Goal: Task Accomplishment & Management: Complete application form

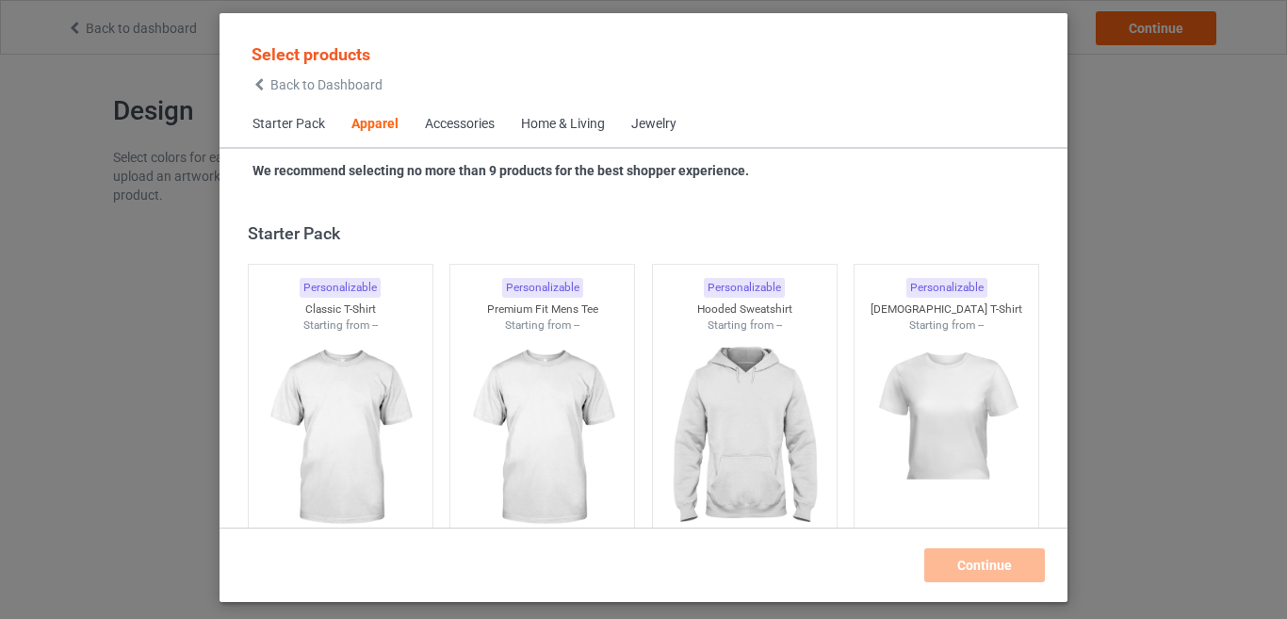
scroll to position [702, 0]
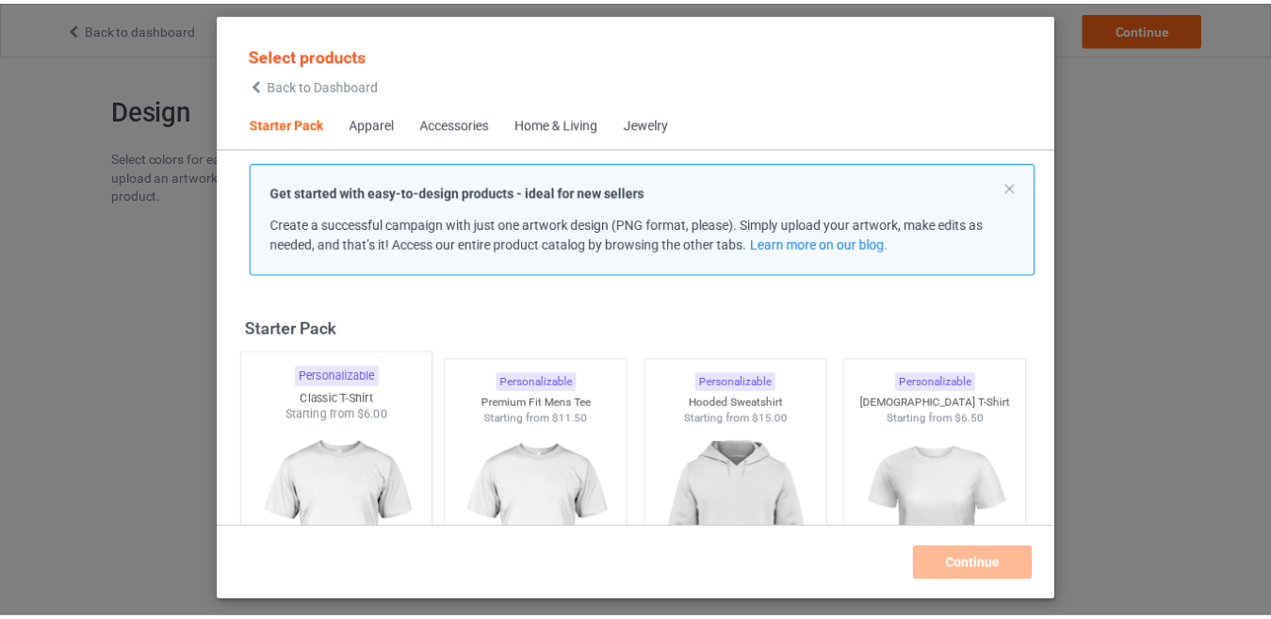
scroll to position [94, 0]
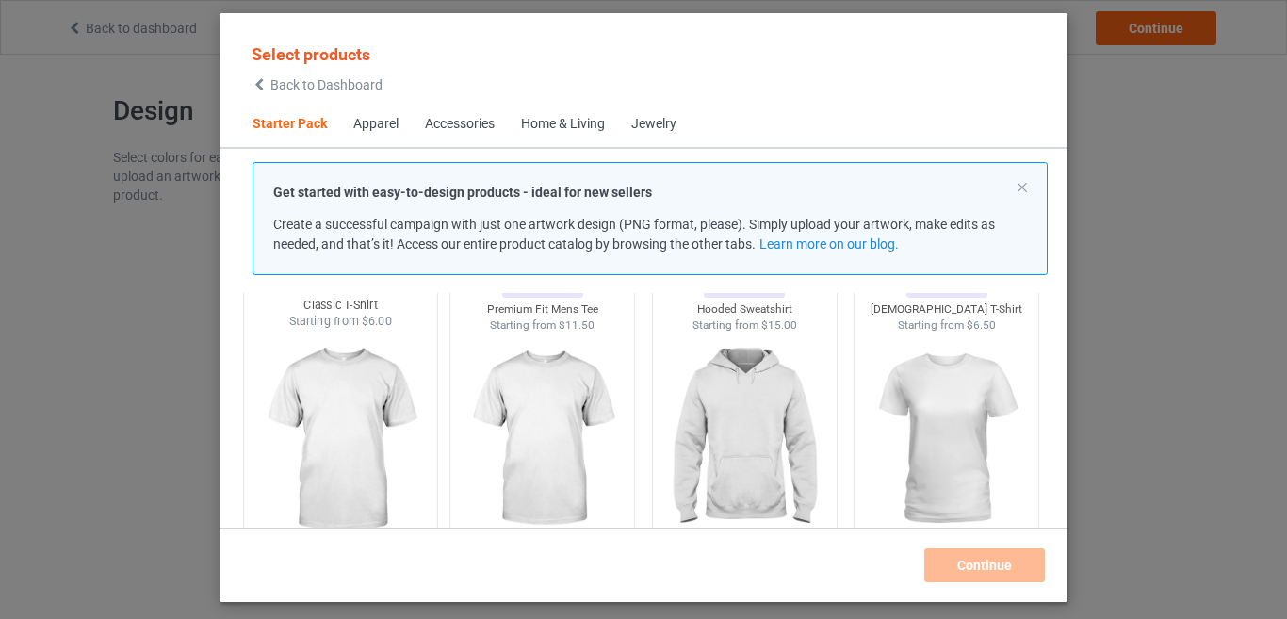
click at [366, 423] on img at bounding box center [339, 440] width 177 height 221
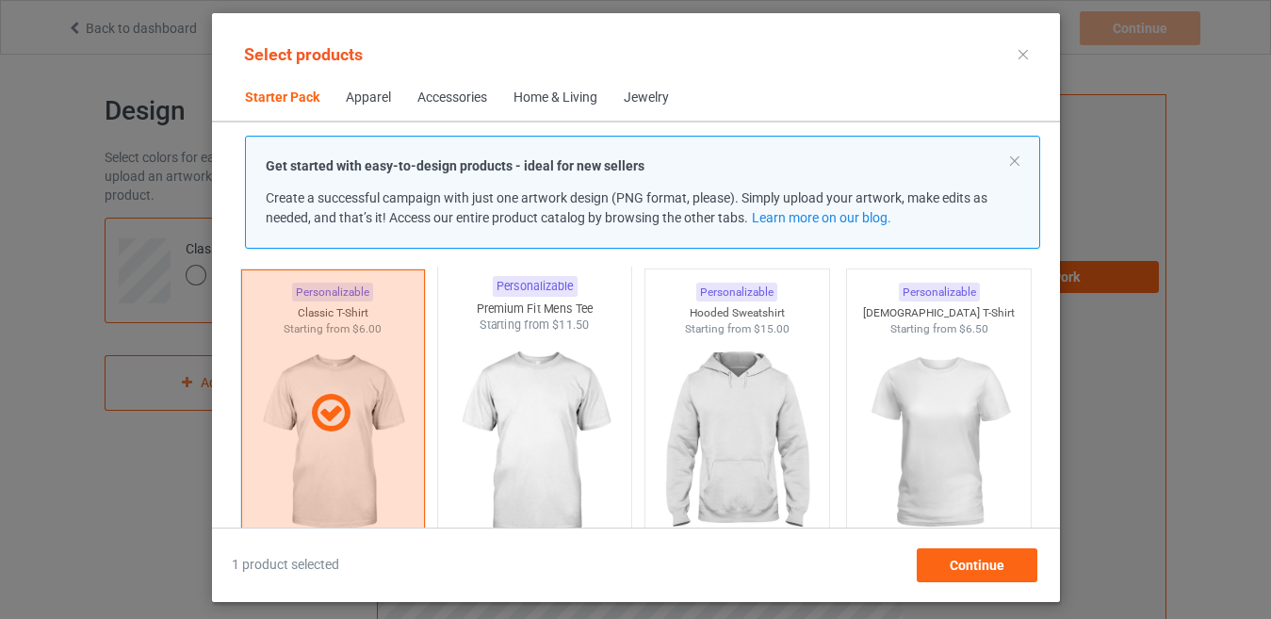
scroll to position [94, 0]
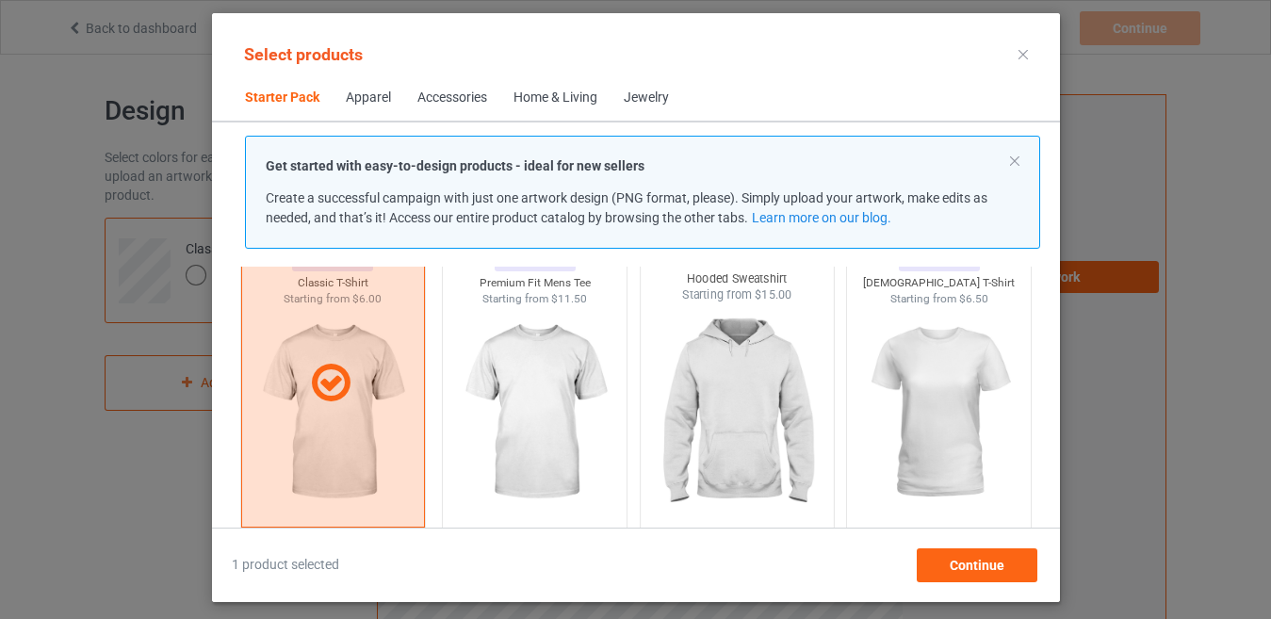
click at [695, 387] on img at bounding box center [736, 413] width 177 height 221
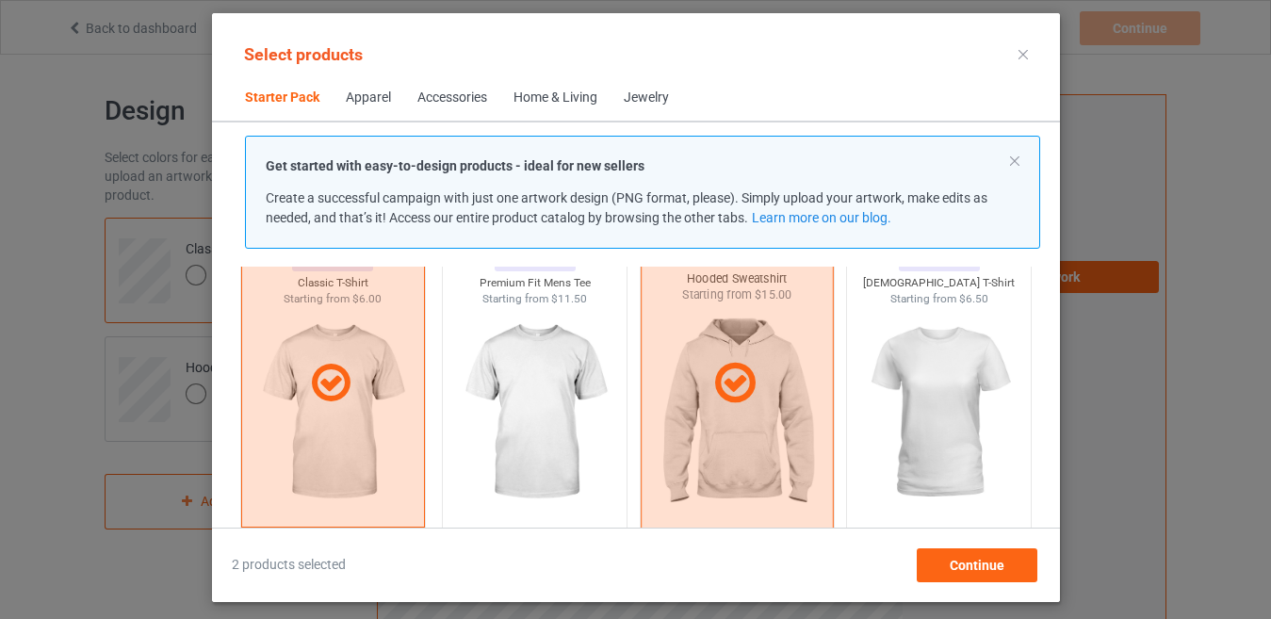
scroll to position [377, 0]
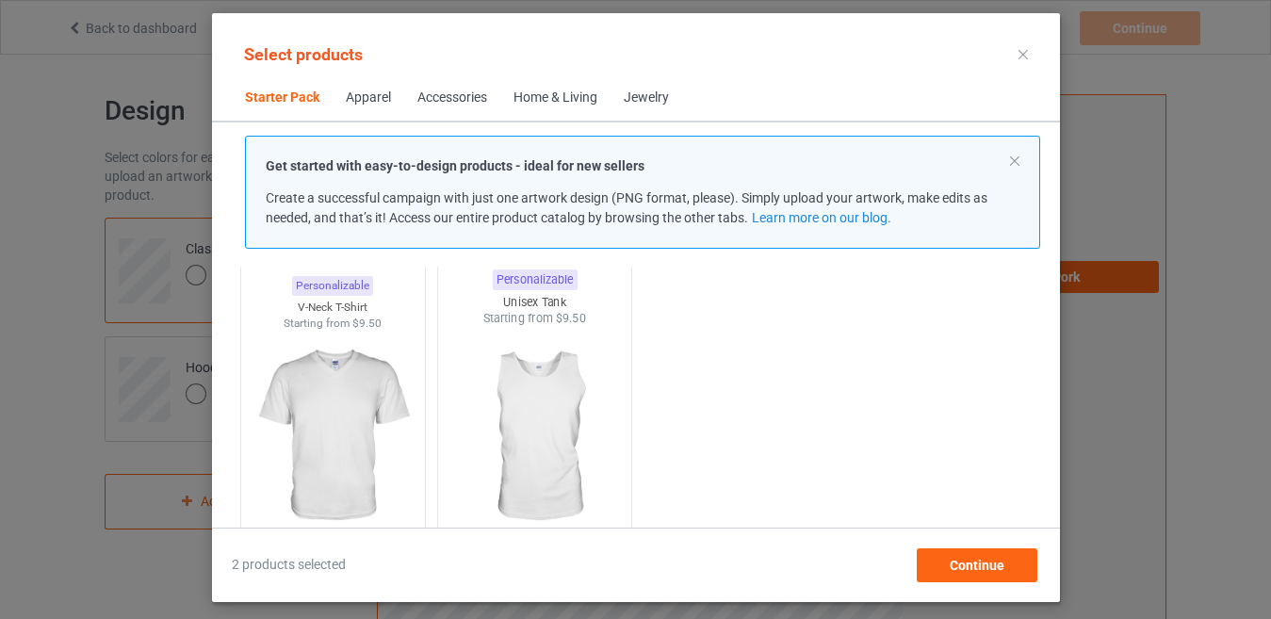
click at [558, 414] on img at bounding box center [533, 437] width 177 height 221
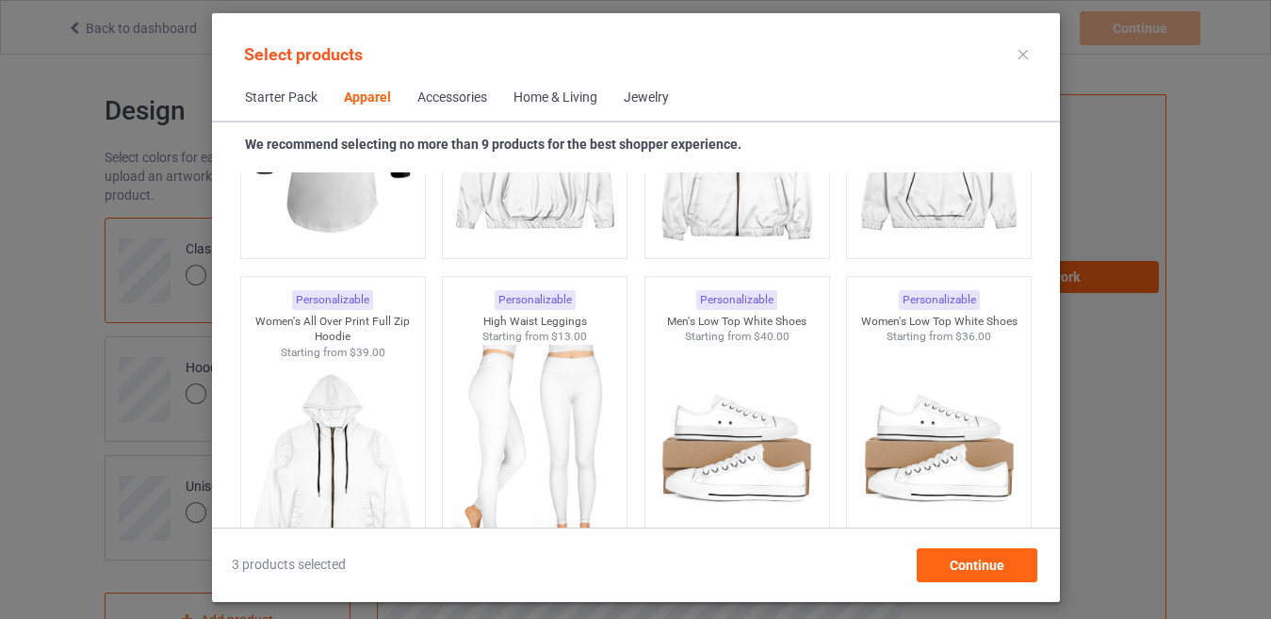
scroll to position [1884, 0]
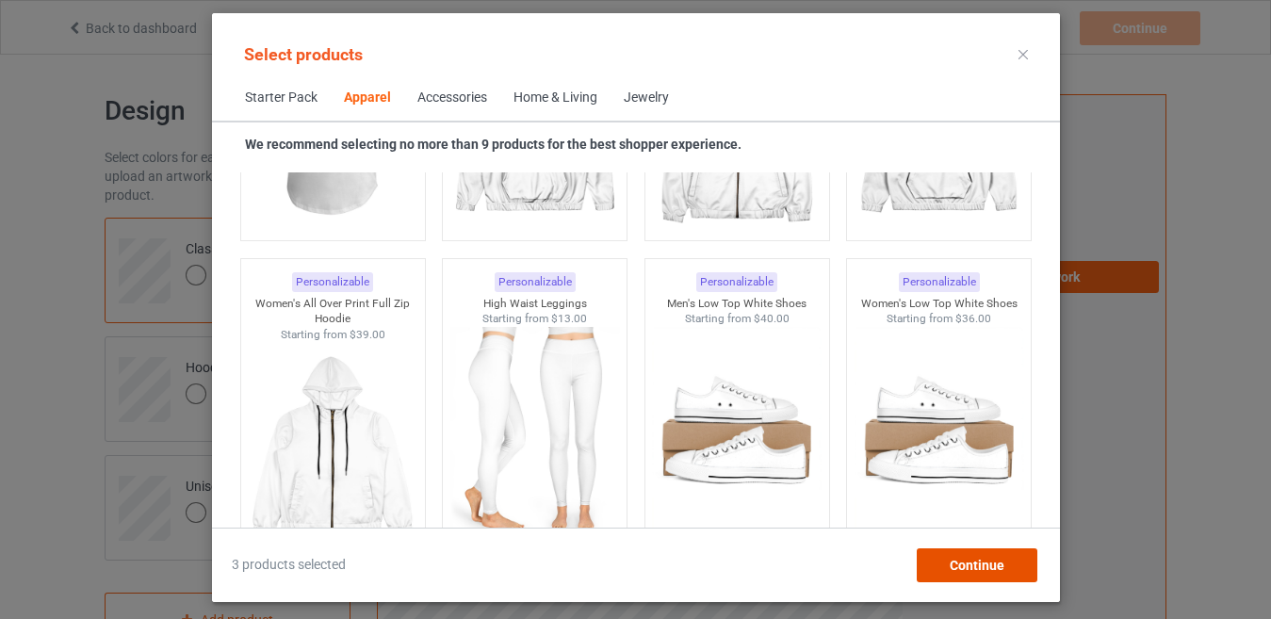
click at [973, 564] on span "Continue" at bounding box center [975, 565] width 55 height 15
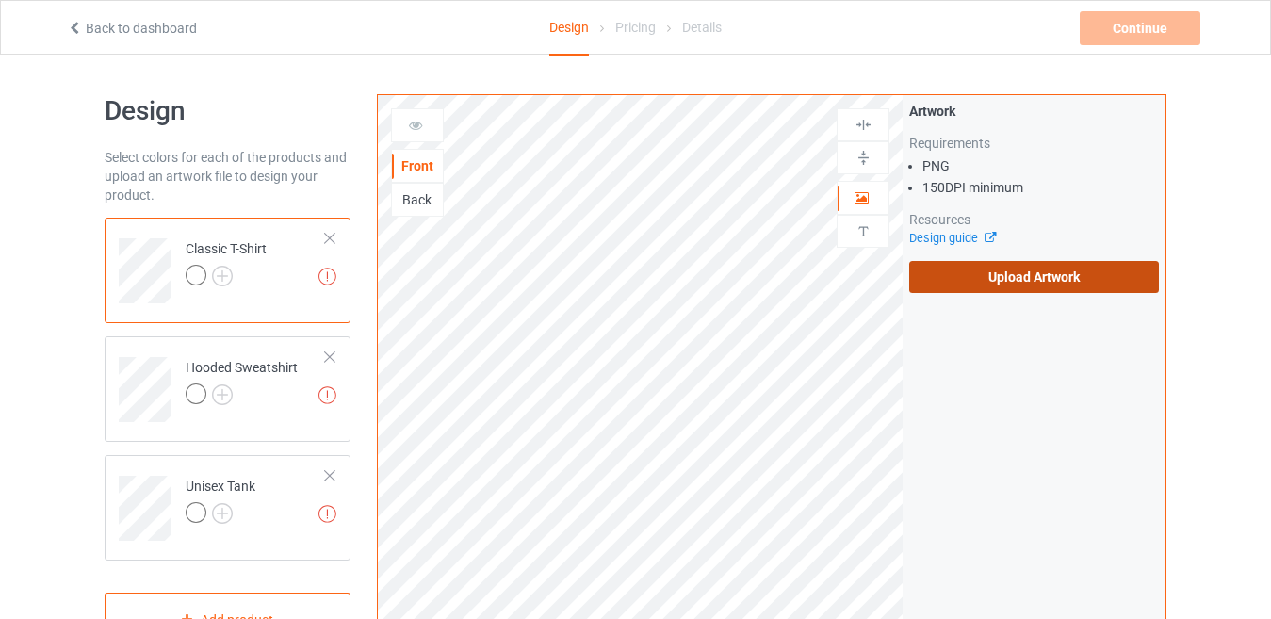
click at [1031, 288] on label "Upload Artwork" at bounding box center [1034, 277] width 250 height 32
click at [0, 0] on input "Upload Artwork" at bounding box center [0, 0] width 0 height 0
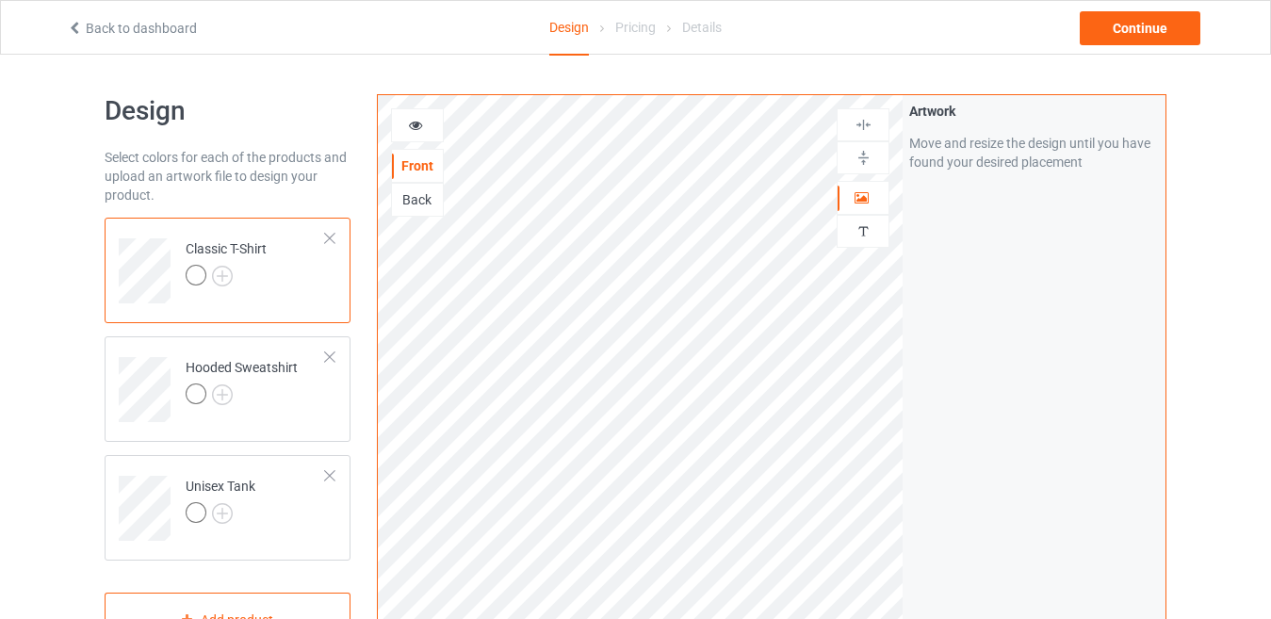
click at [275, 284] on td "Classic T-Shirt" at bounding box center [255, 264] width 161 height 78
click at [230, 274] on img at bounding box center [222, 276] width 21 height 21
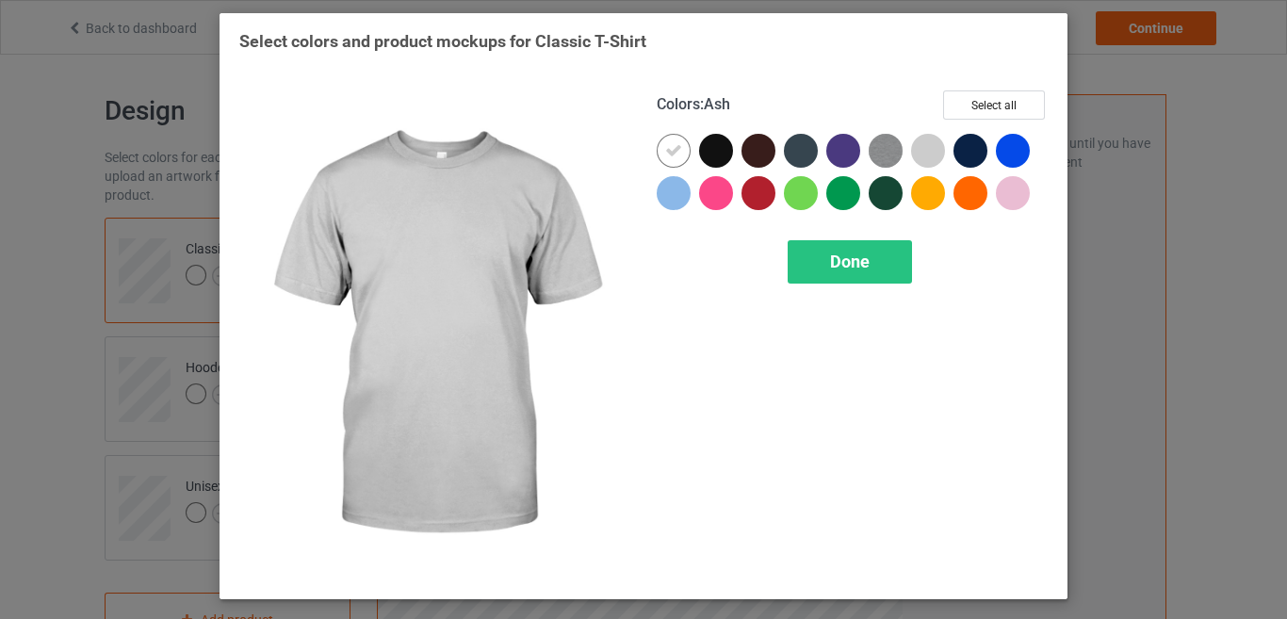
click at [923, 154] on div at bounding box center [928, 151] width 34 height 34
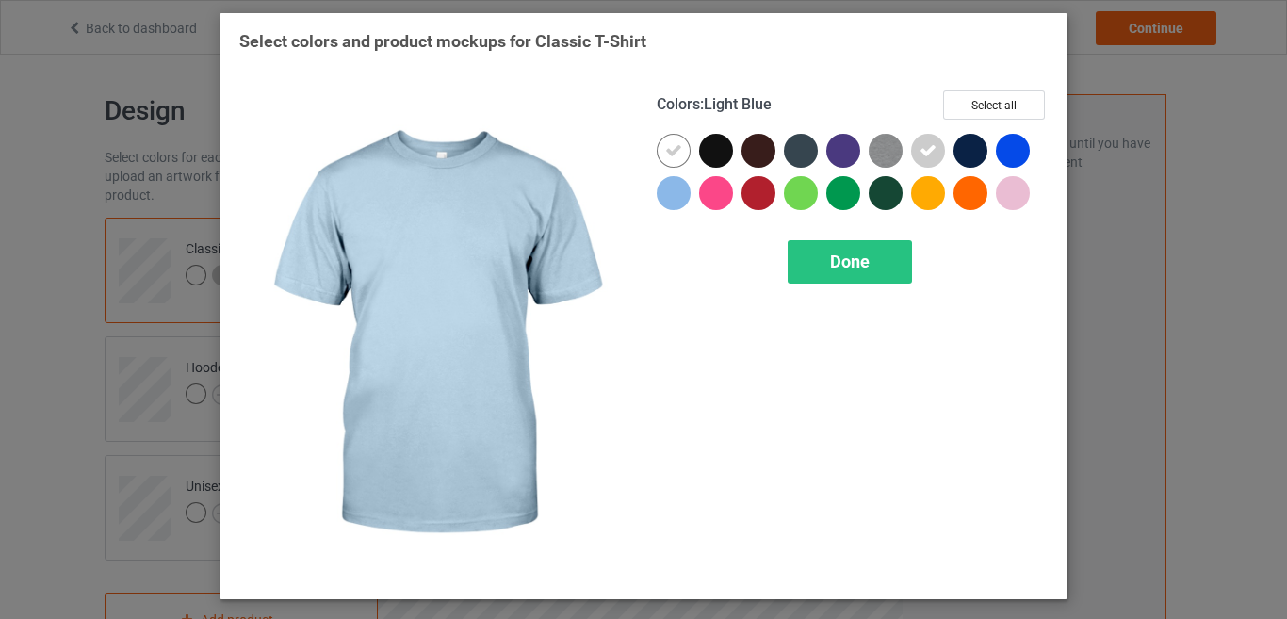
click at [675, 192] on div at bounding box center [673, 193] width 34 height 34
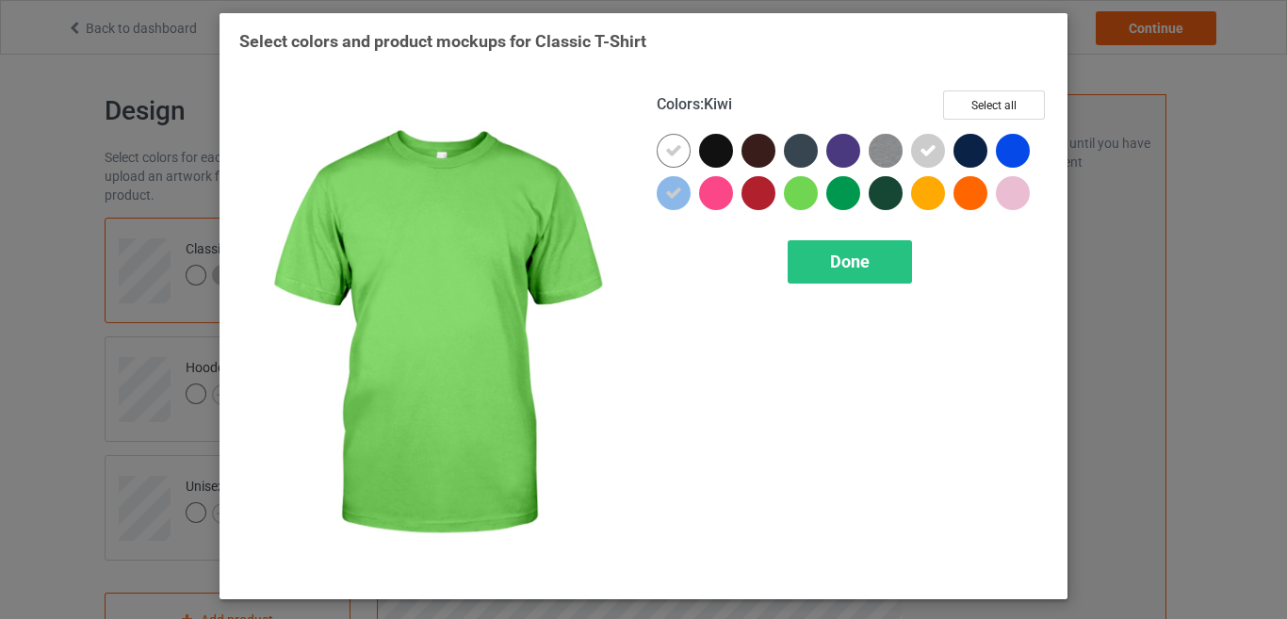
click at [803, 187] on div at bounding box center [801, 193] width 34 height 34
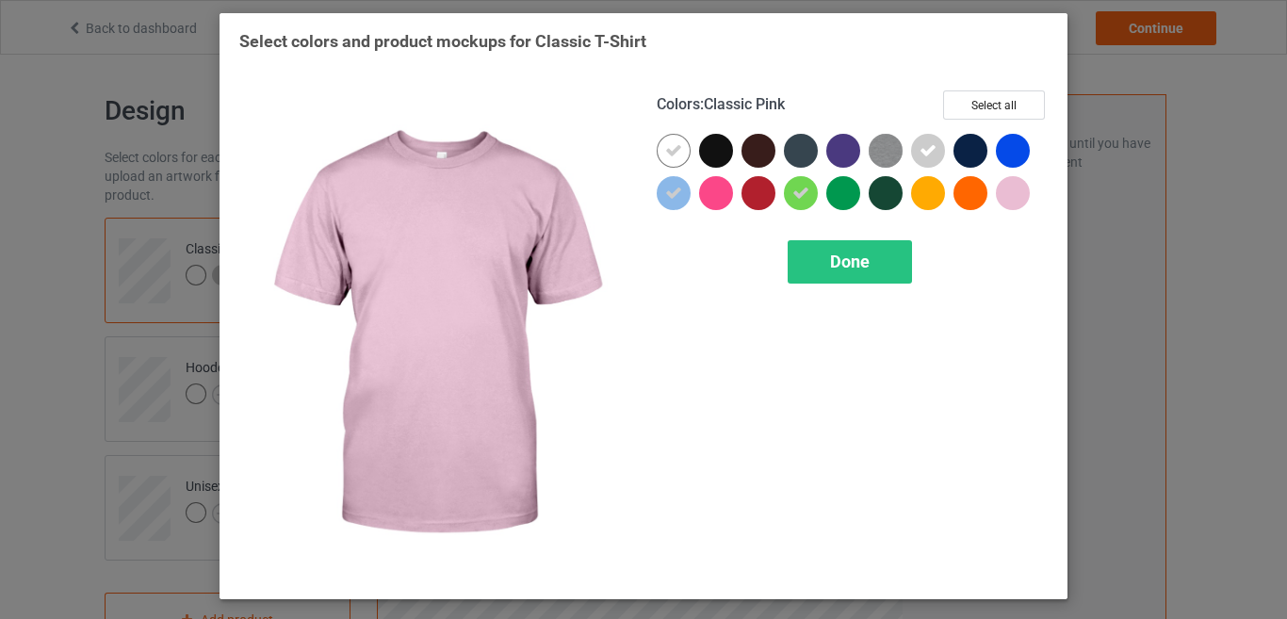
click at [1012, 195] on div at bounding box center [1013, 193] width 34 height 34
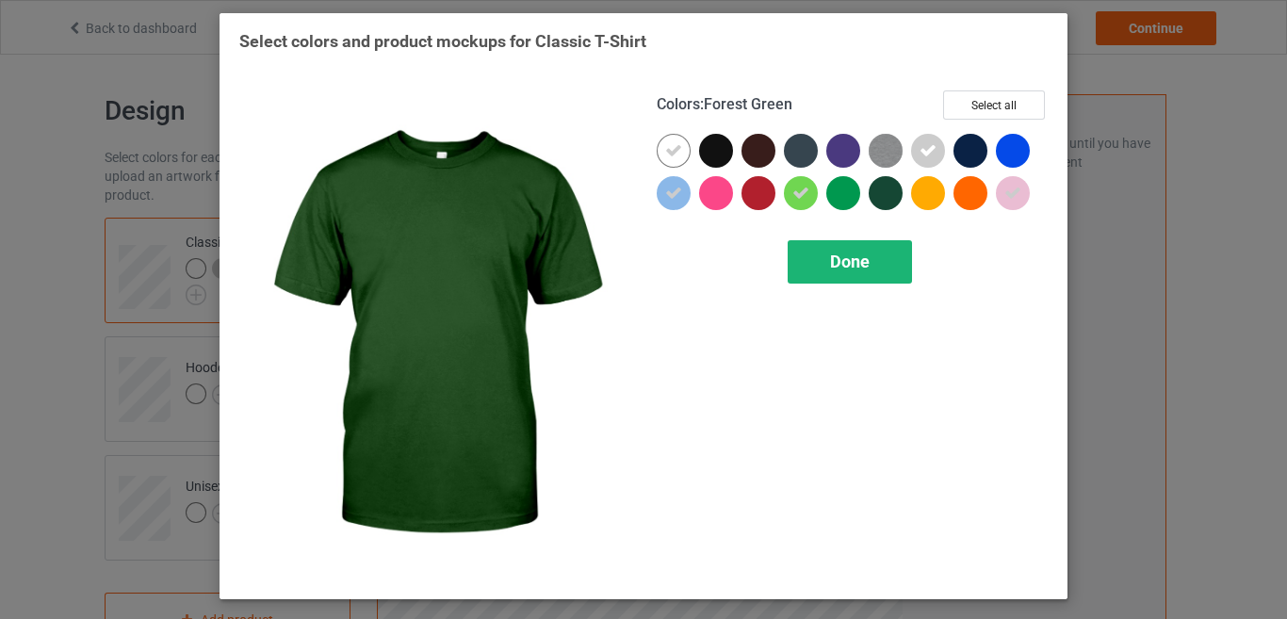
click at [861, 260] on span "Done" at bounding box center [850, 261] width 40 height 20
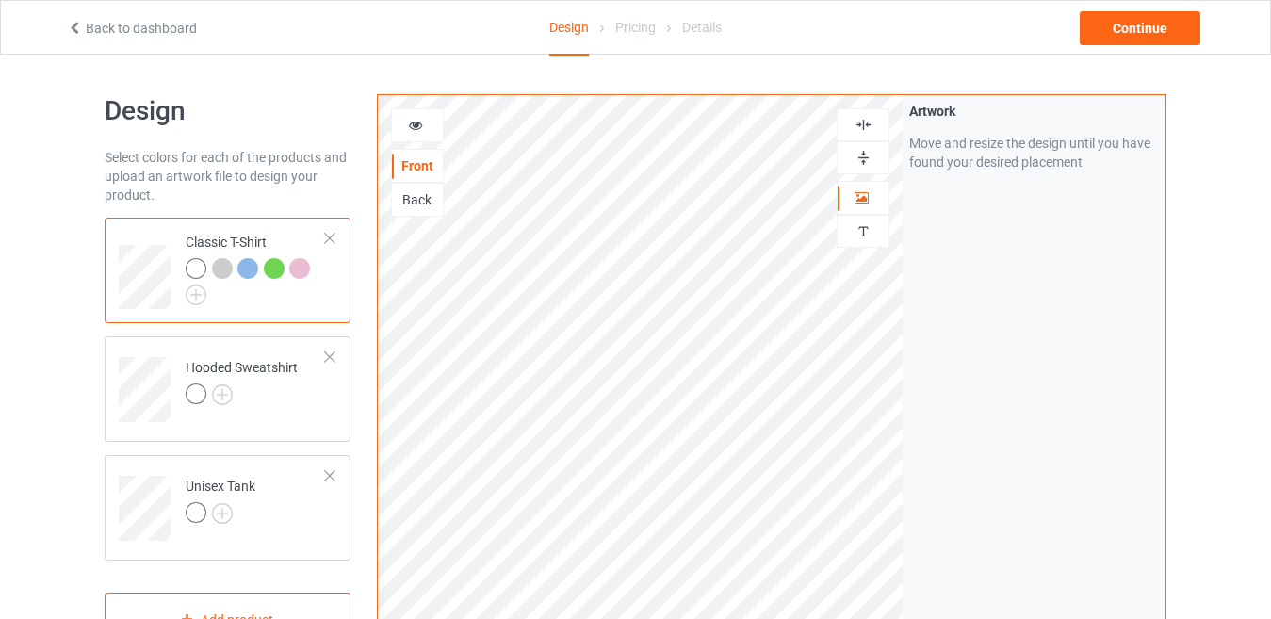
click at [409, 115] on div at bounding box center [417, 125] width 53 height 34
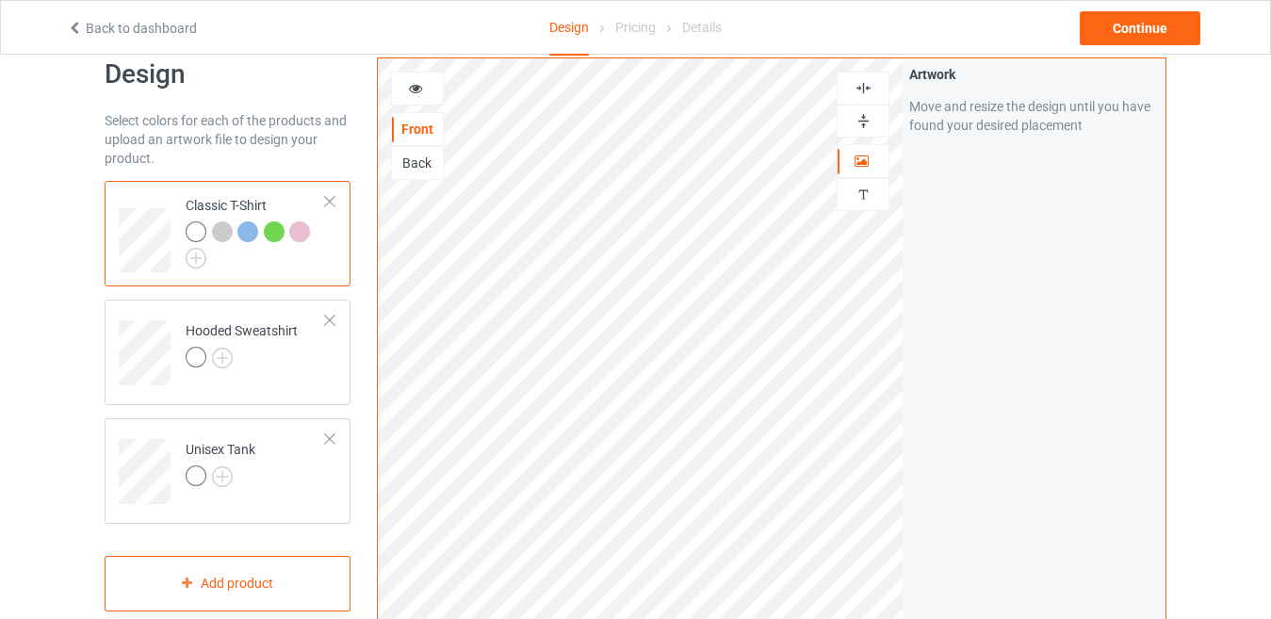
scroll to position [35, 0]
click at [421, 163] on div "Back" at bounding box center [417, 164] width 51 height 19
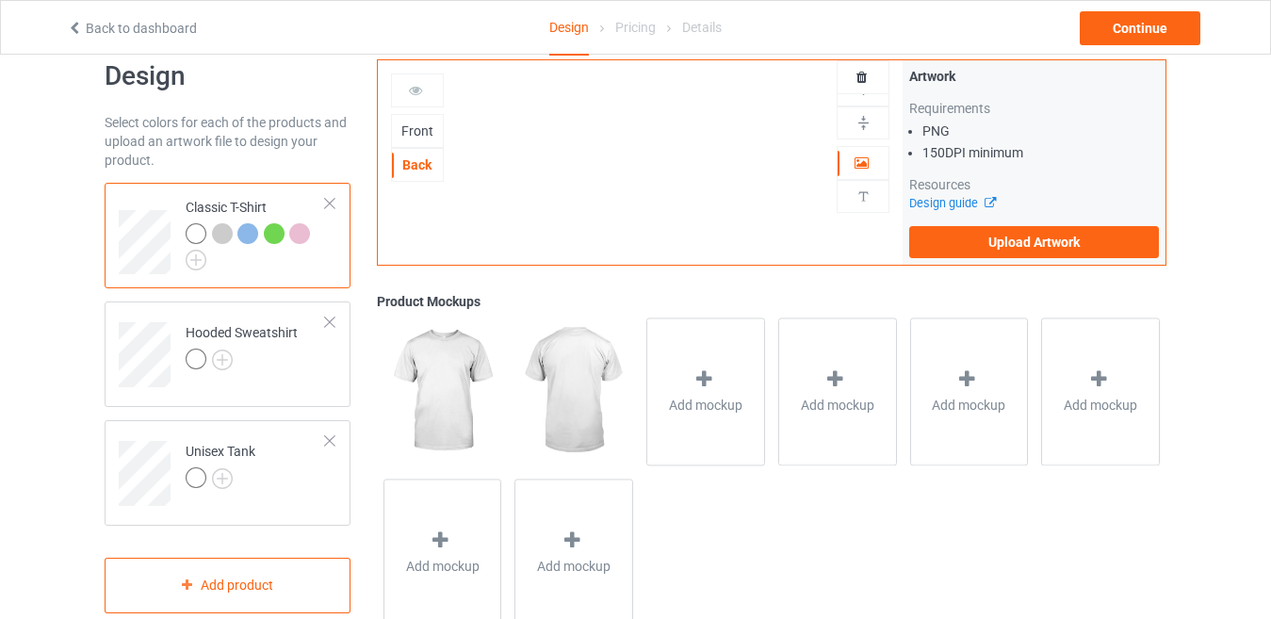
click at [420, 134] on div "Front" at bounding box center [417, 130] width 51 height 19
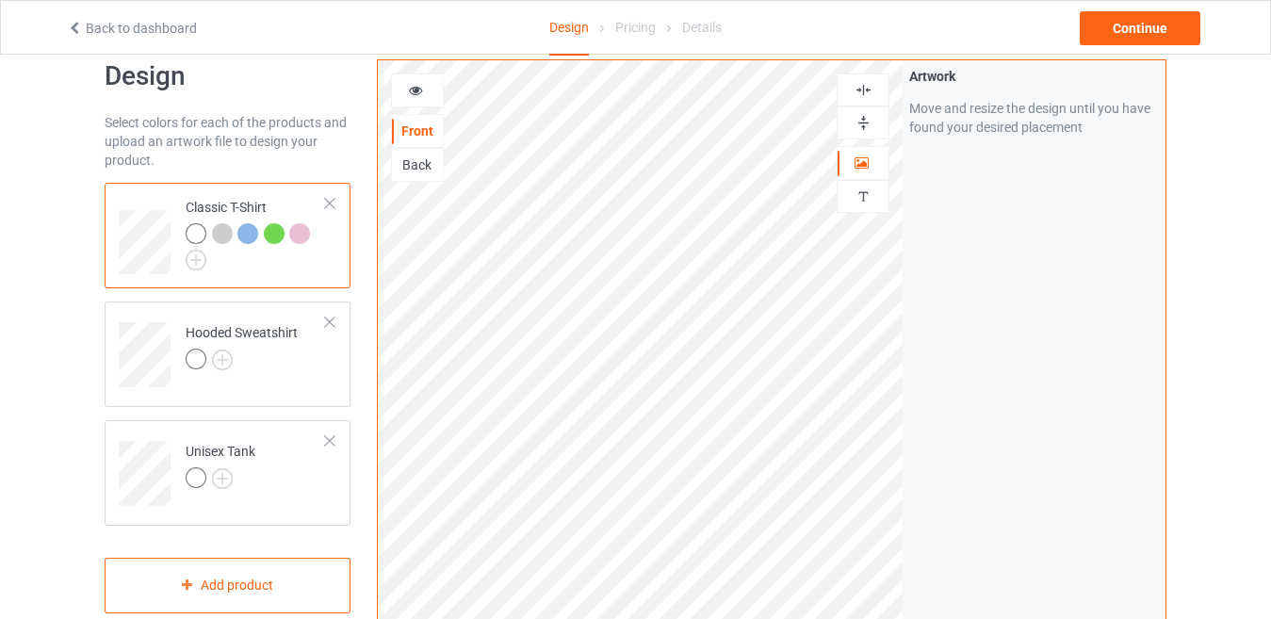
click at [414, 94] on icon at bounding box center [416, 87] width 16 height 13
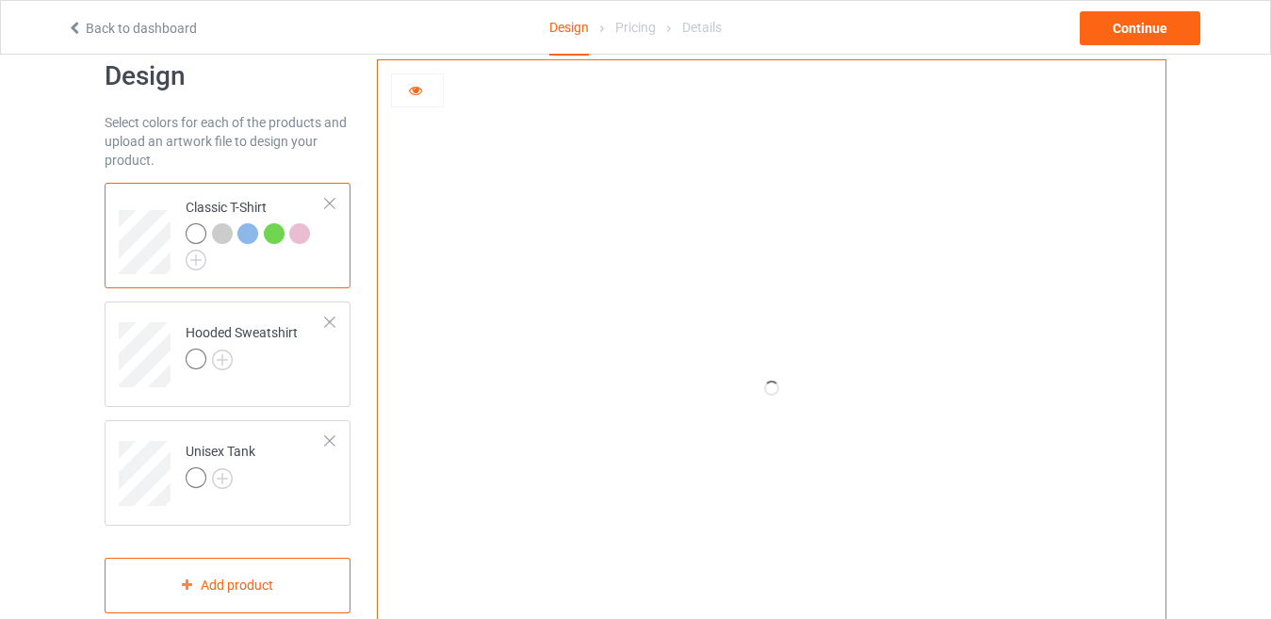
click at [413, 93] on icon at bounding box center [416, 87] width 16 height 13
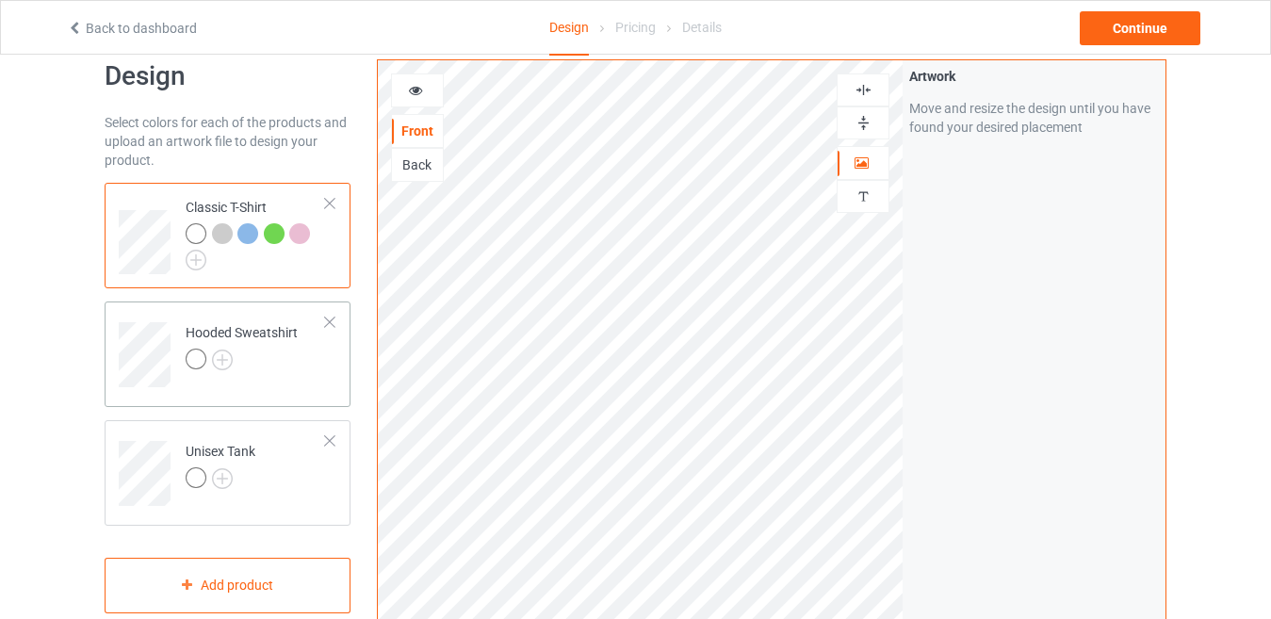
click at [294, 376] on td "Hooded Sweatshirt" at bounding box center [255, 348] width 161 height 78
click at [224, 367] on img at bounding box center [222, 359] width 21 height 21
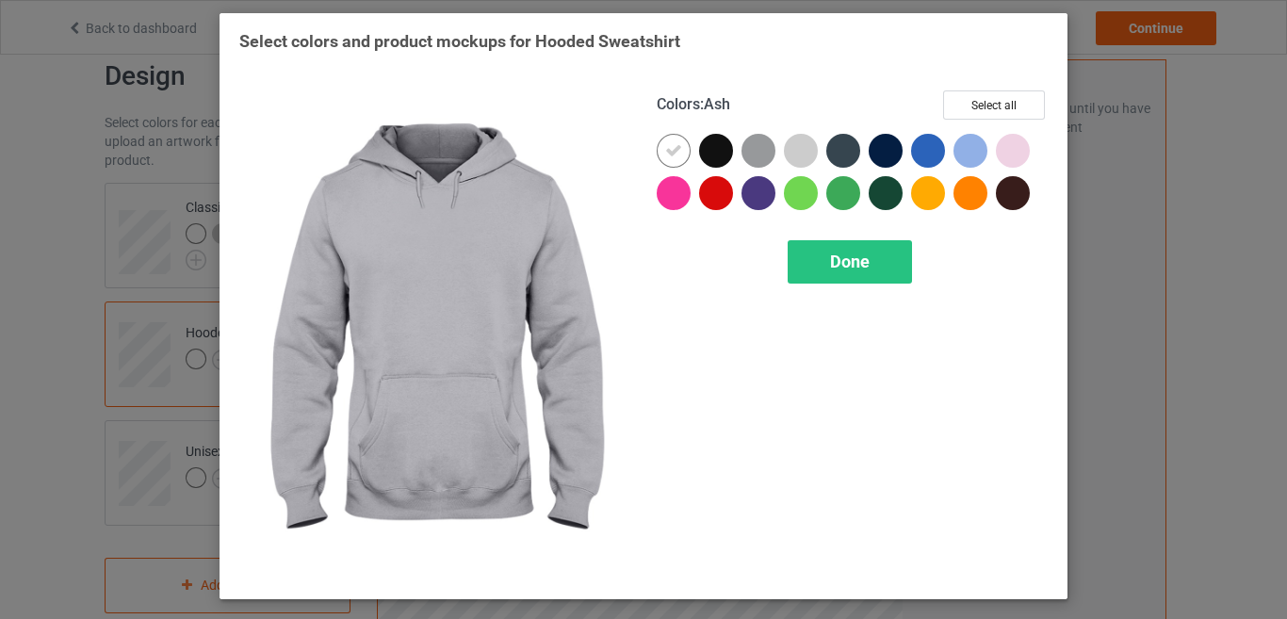
click at [795, 153] on div at bounding box center [801, 151] width 34 height 34
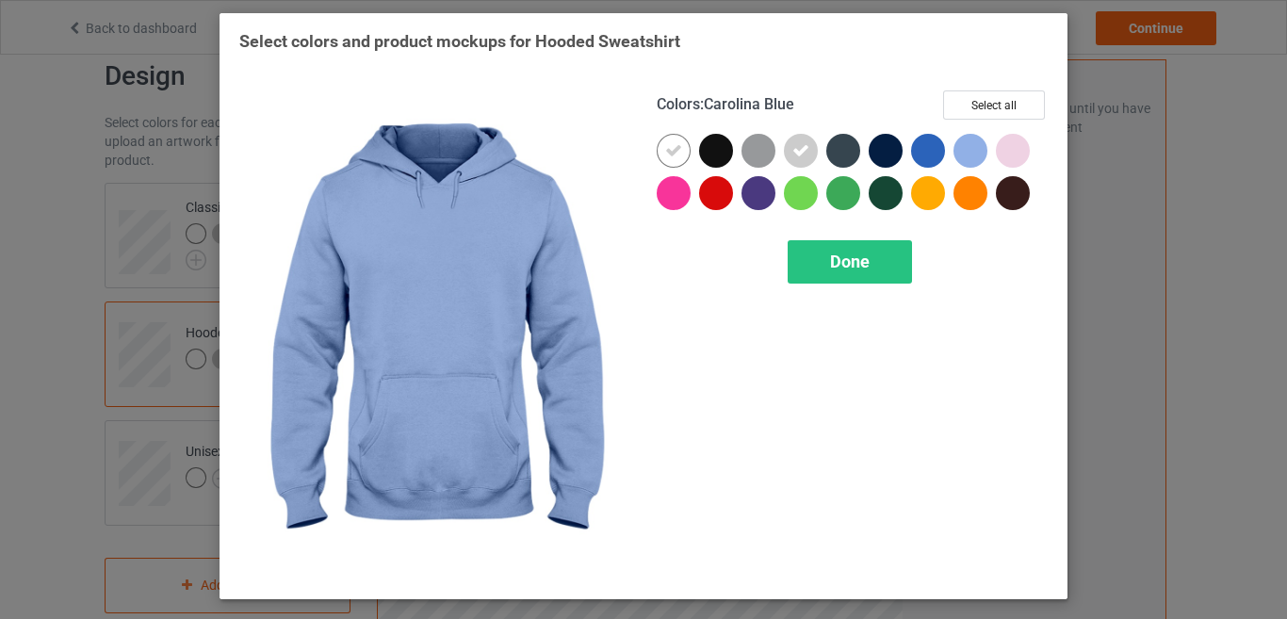
click at [980, 150] on div at bounding box center [970, 151] width 34 height 34
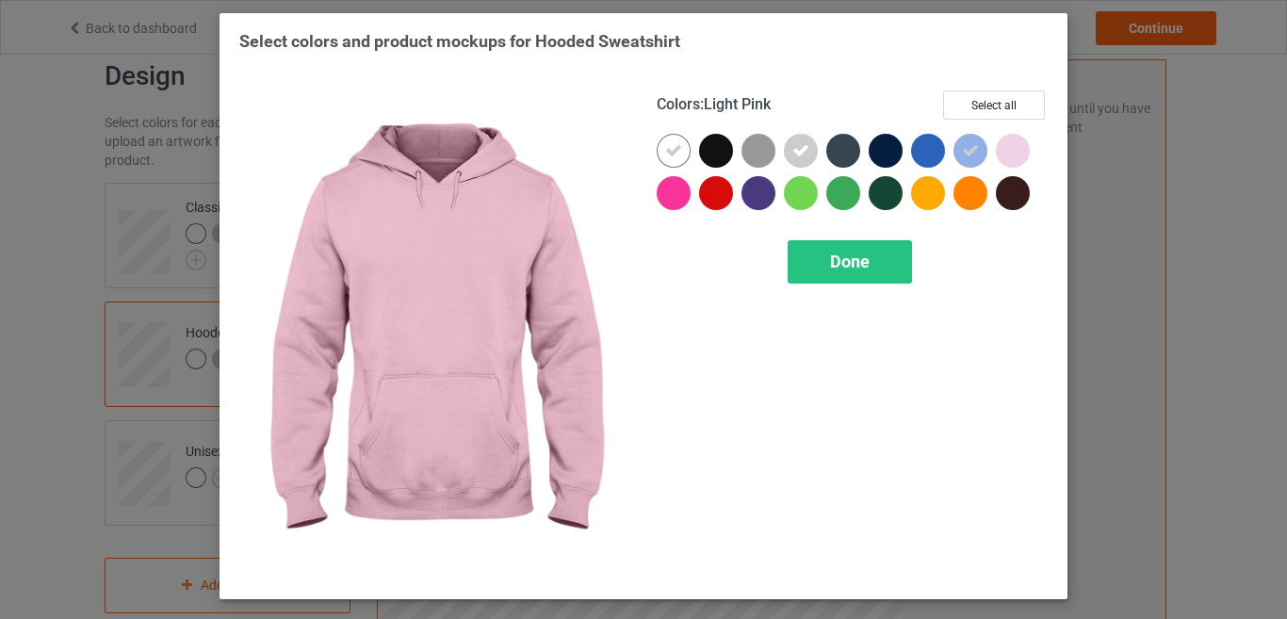
click at [1016, 149] on div at bounding box center [1013, 151] width 34 height 34
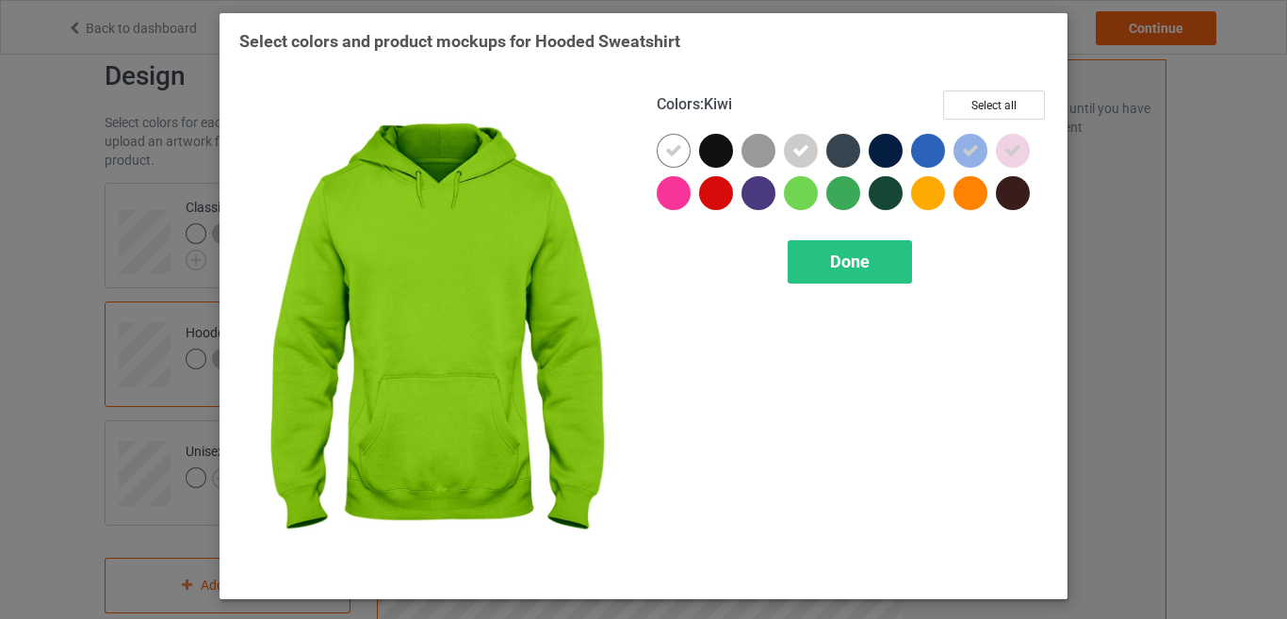
click at [795, 190] on div at bounding box center [801, 193] width 34 height 34
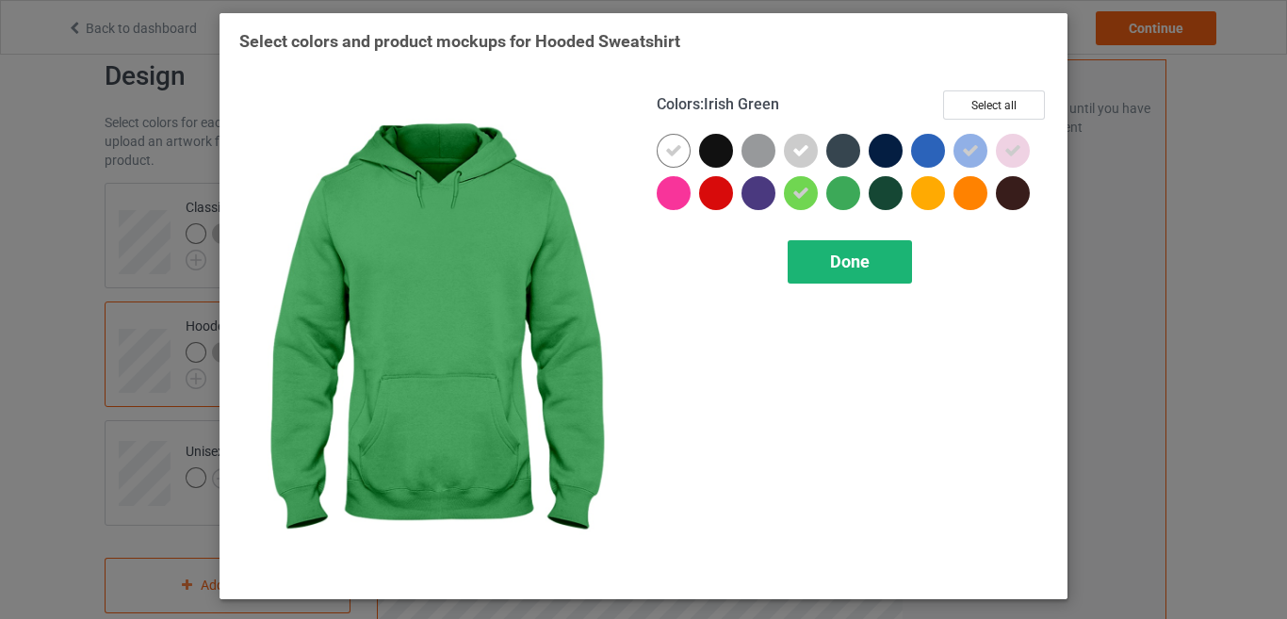
click at [879, 251] on div "Done" at bounding box center [849, 261] width 124 height 43
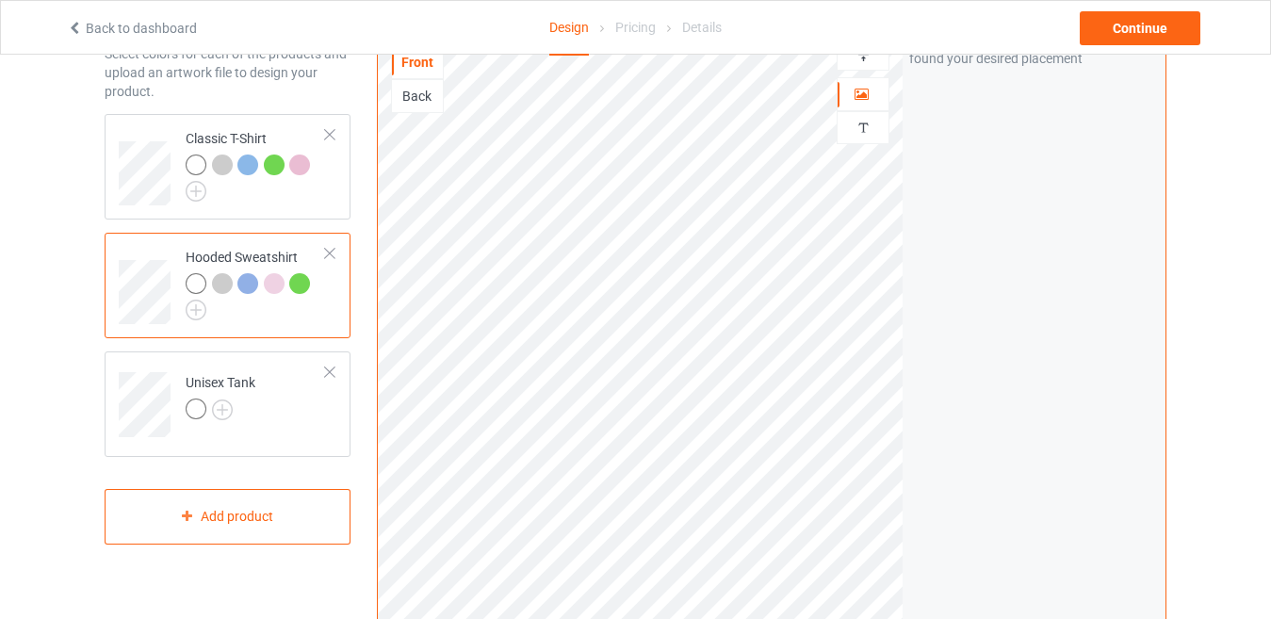
scroll to position [129, 0]
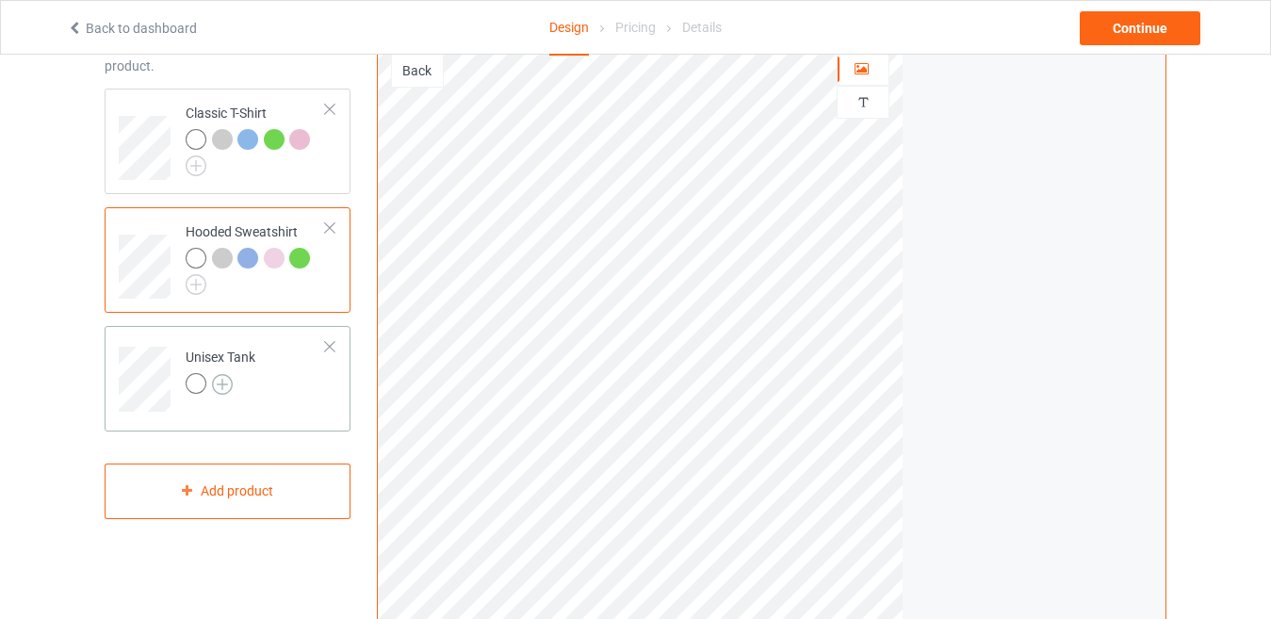
click at [221, 394] on img at bounding box center [222, 384] width 21 height 21
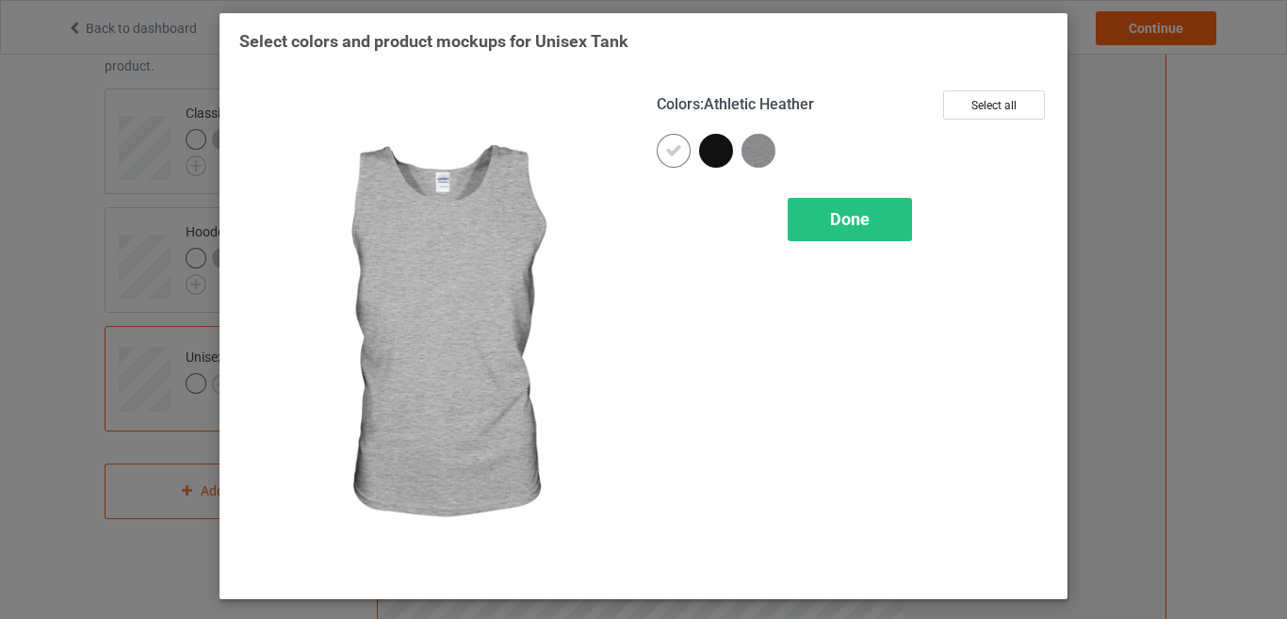
click at [758, 158] on img at bounding box center [758, 151] width 34 height 34
click at [829, 218] on div "Done" at bounding box center [849, 219] width 124 height 43
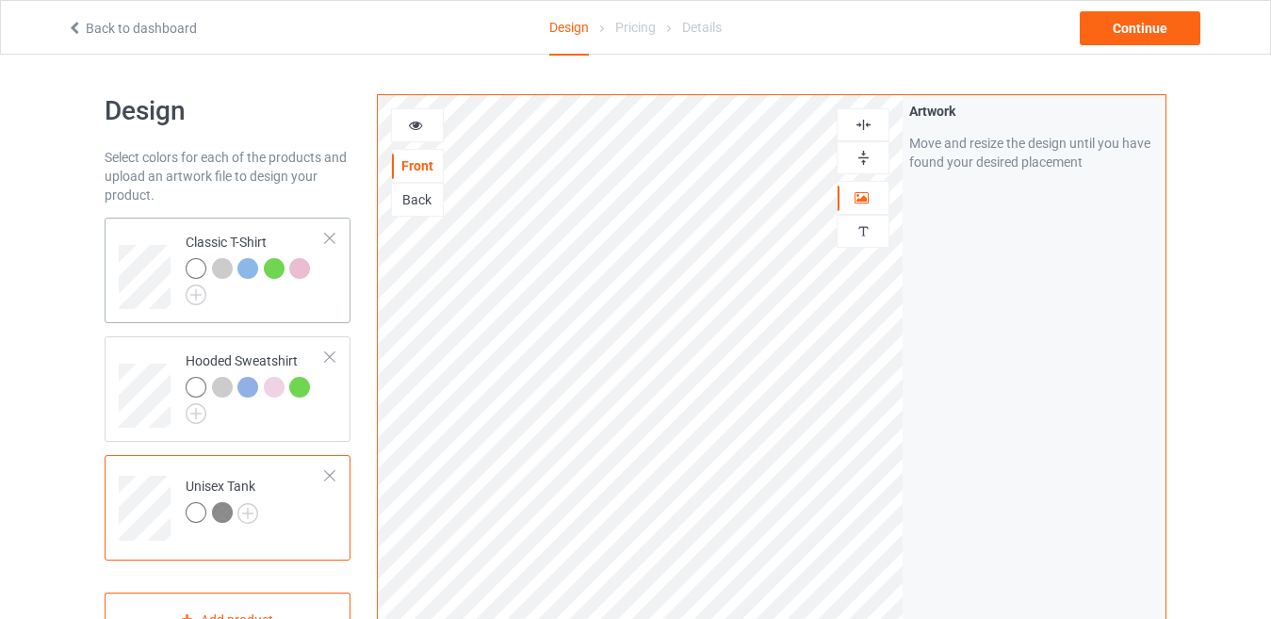
click at [336, 306] on div "Classic T-Shirt" at bounding box center [228, 270] width 246 height 105
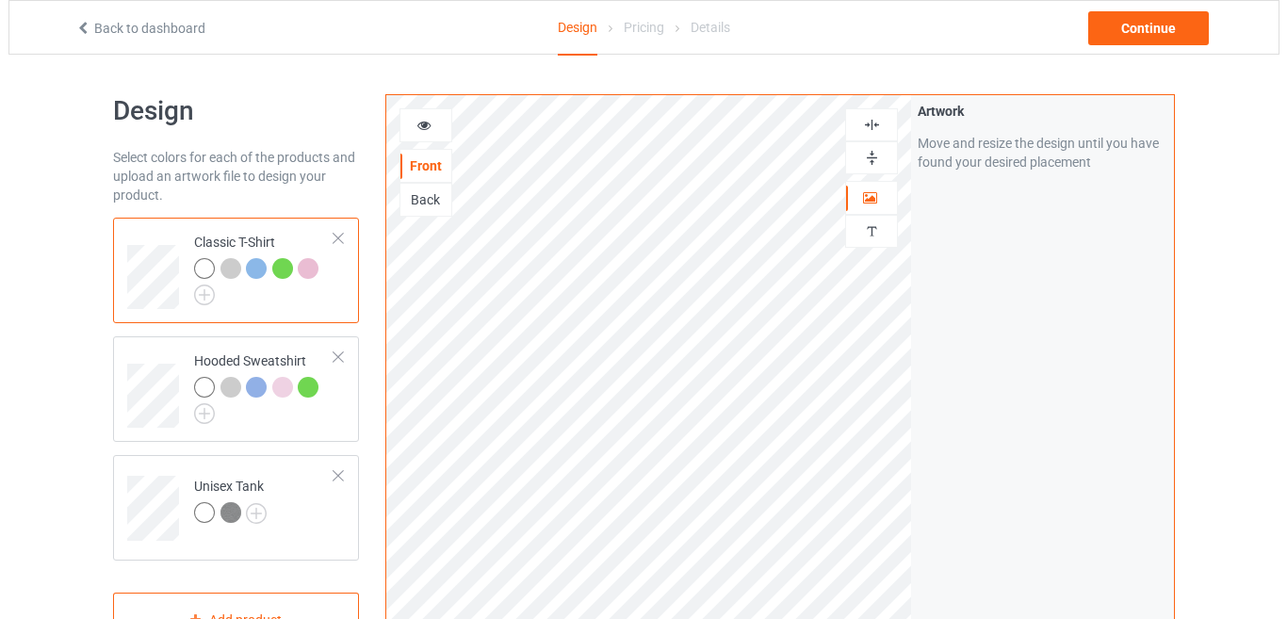
scroll to position [600, 0]
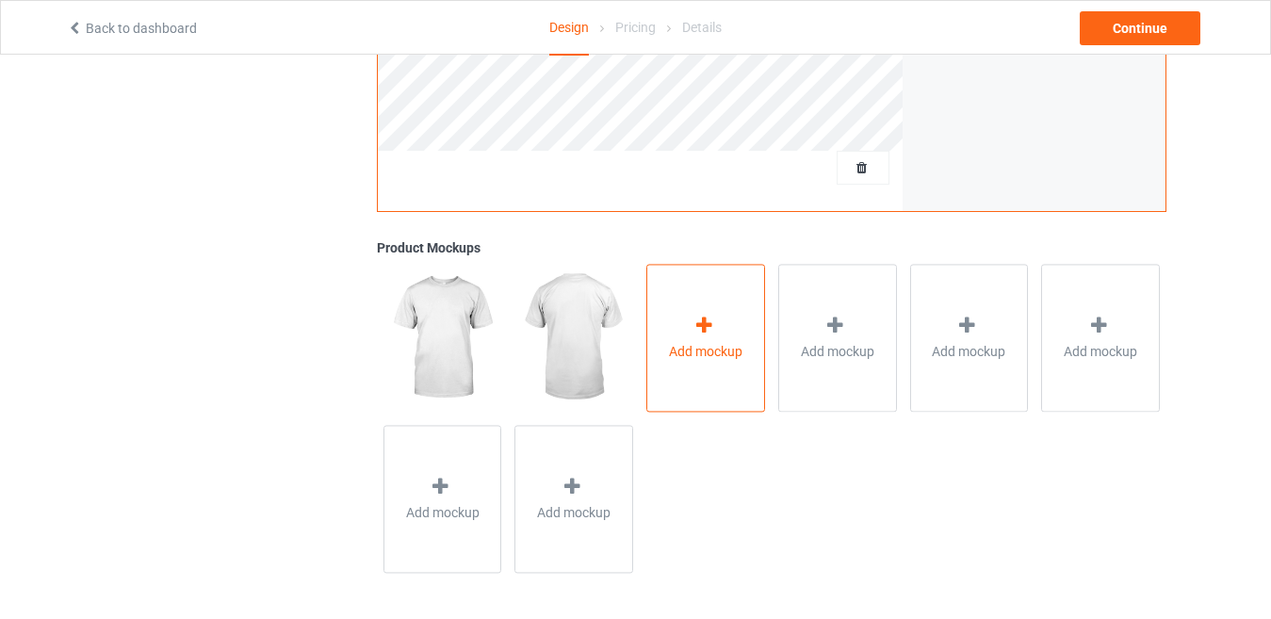
click at [748, 329] on div "Add mockup" at bounding box center [705, 338] width 119 height 148
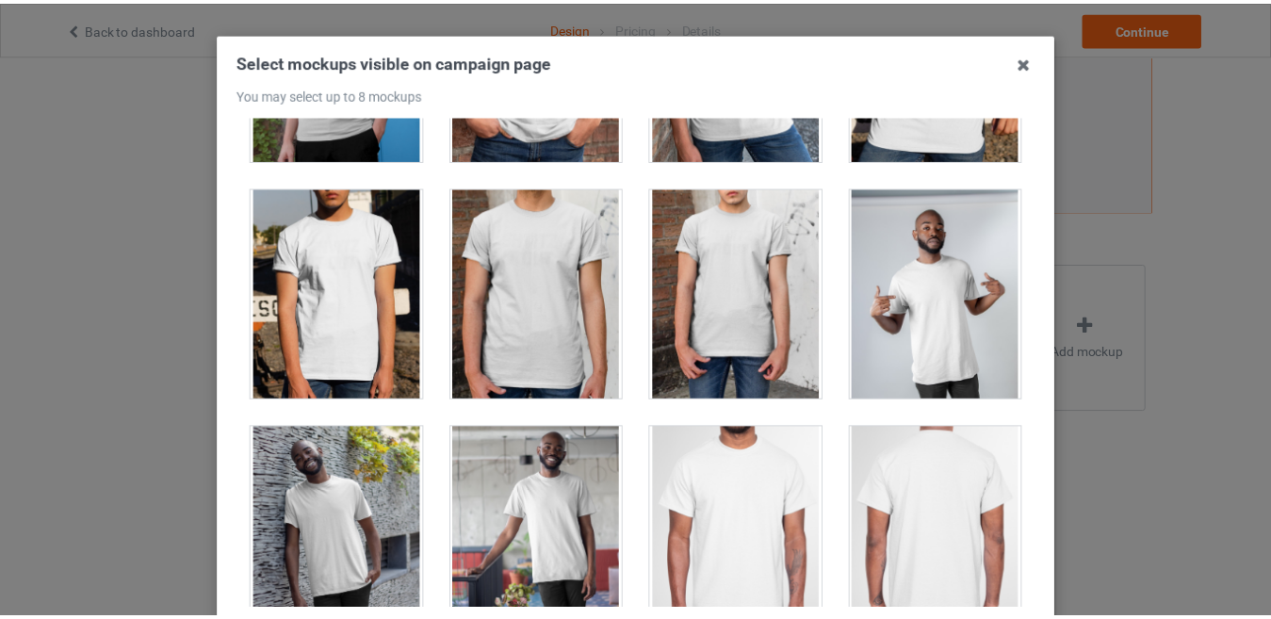
scroll to position [0, 0]
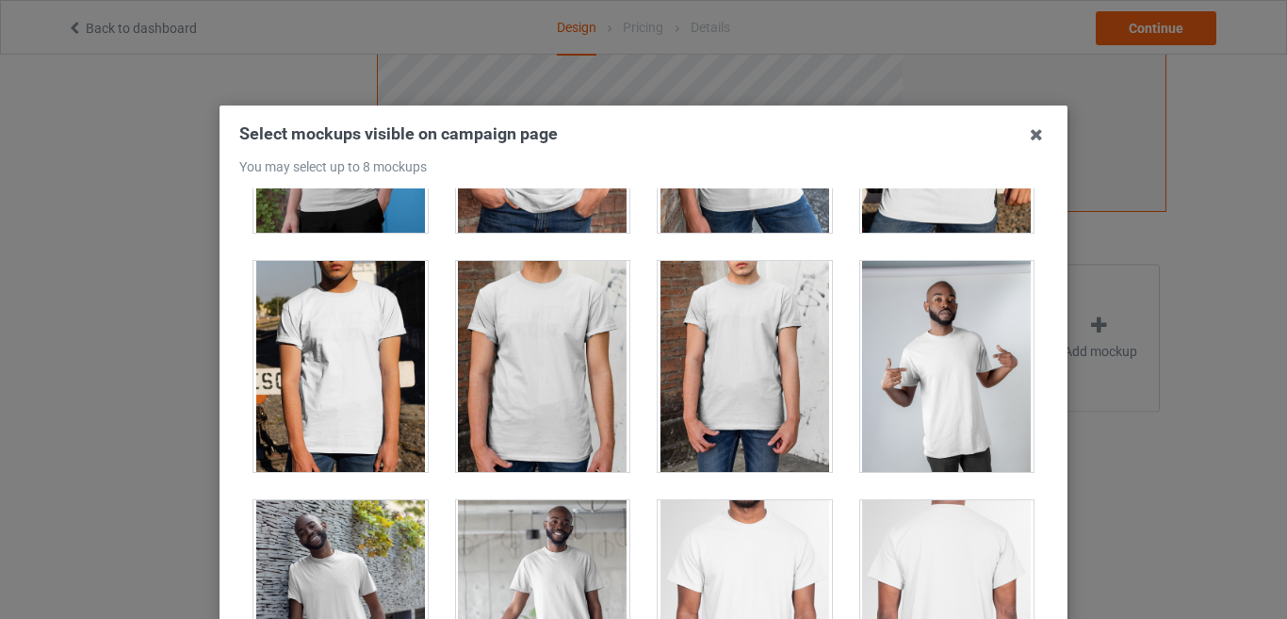
click at [1027, 131] on icon at bounding box center [1036, 135] width 30 height 30
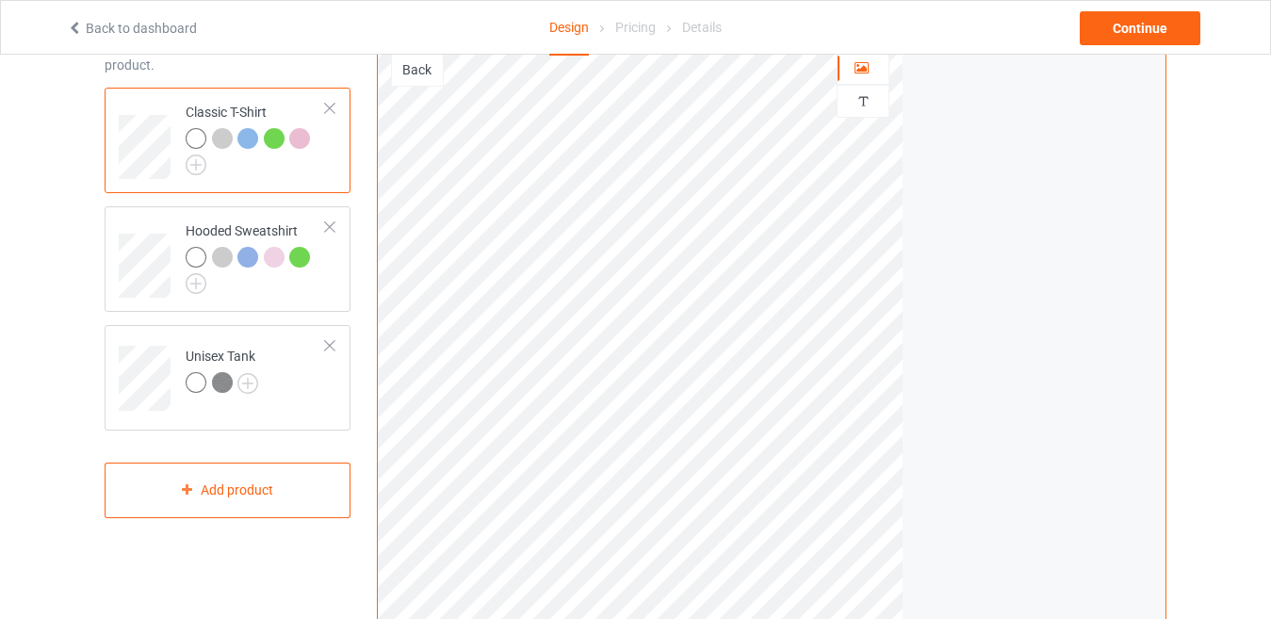
scroll to position [129, 0]
click at [1130, 41] on div "Continue" at bounding box center [1139, 28] width 121 height 34
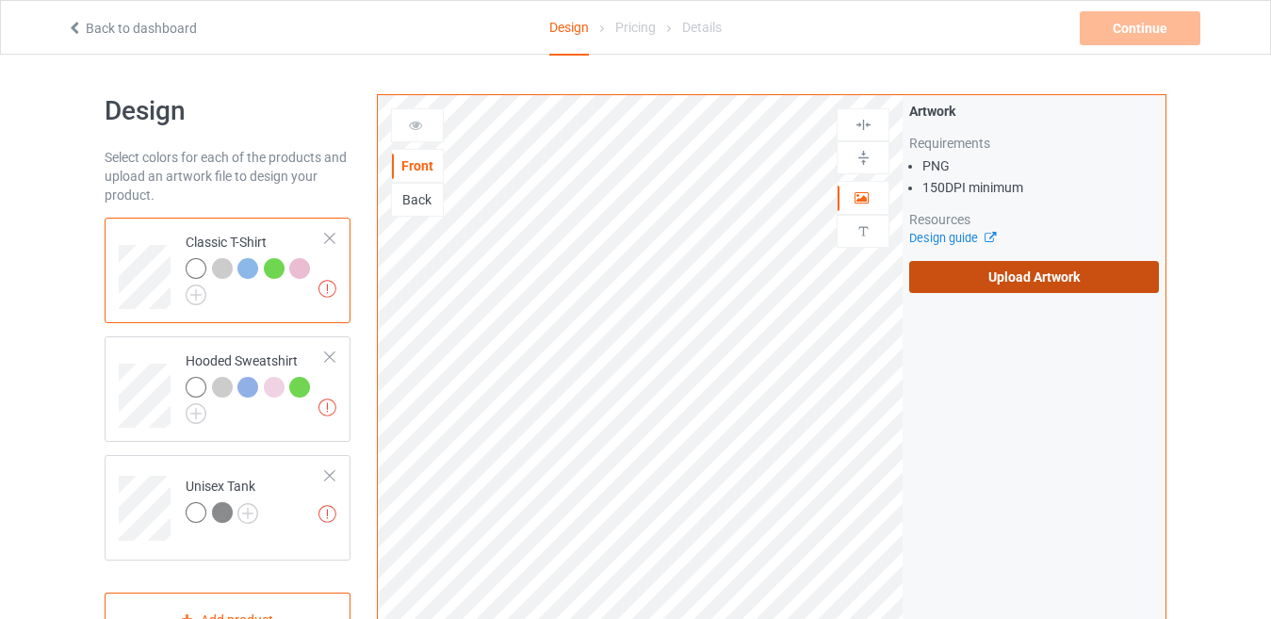
click at [1015, 267] on label "Upload Artwork" at bounding box center [1034, 277] width 250 height 32
click at [0, 0] on input "Upload Artwork" at bounding box center [0, 0] width 0 height 0
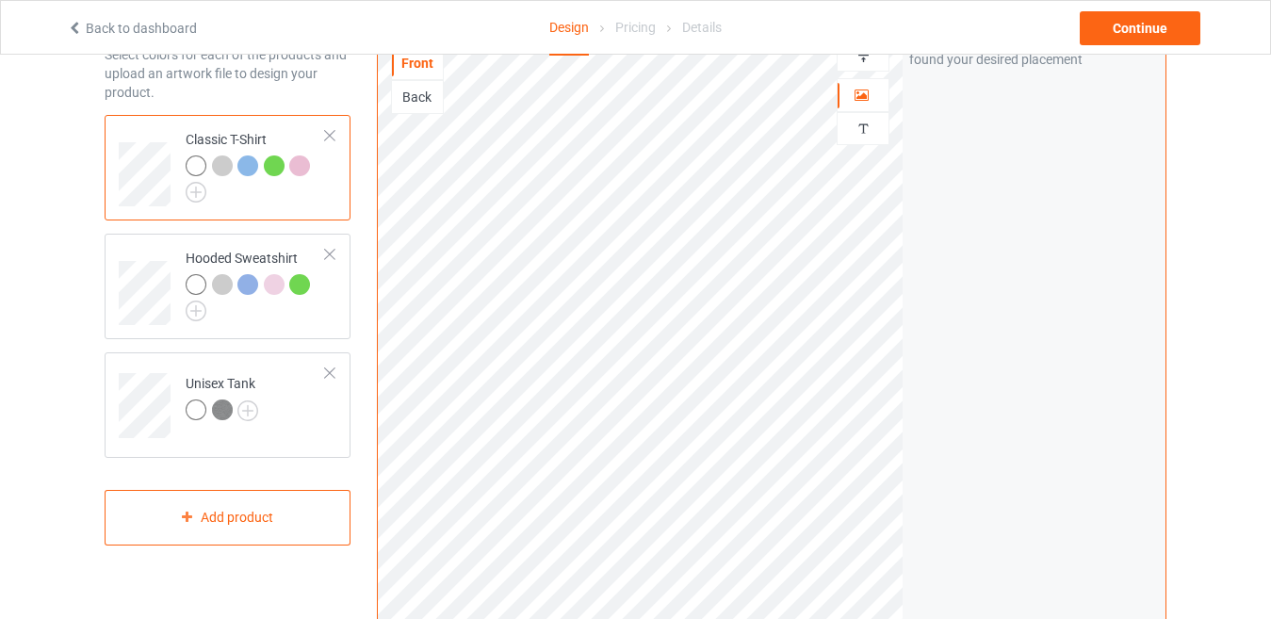
scroll to position [94, 0]
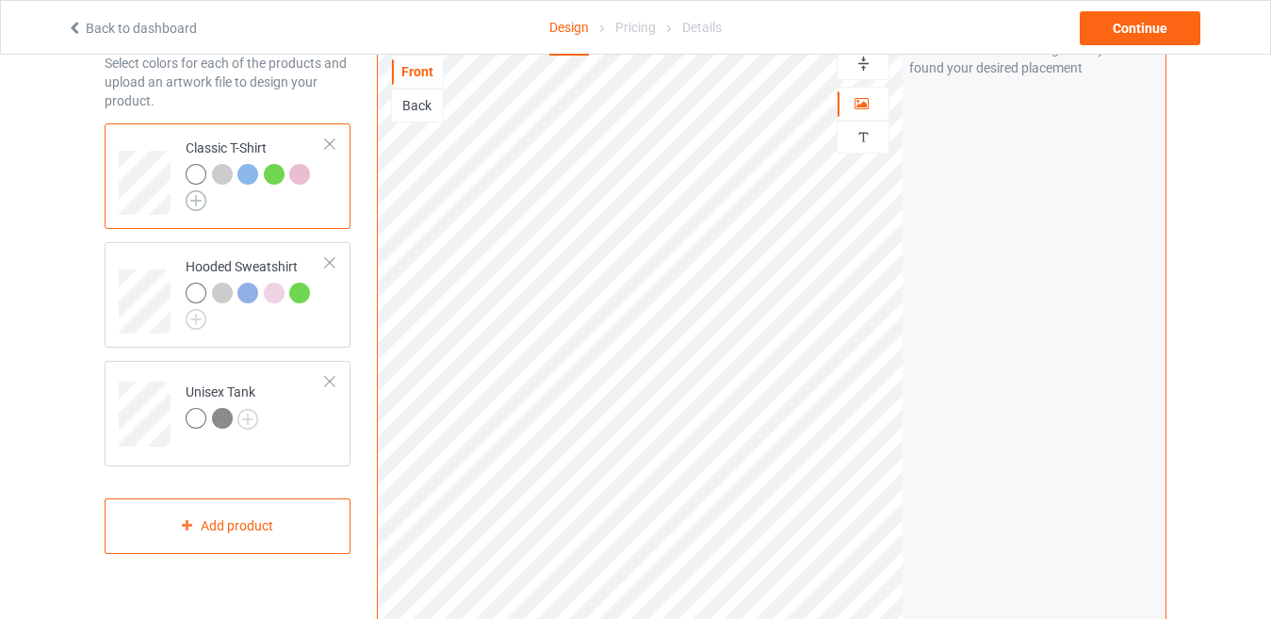
click at [204, 202] on img at bounding box center [196, 200] width 21 height 21
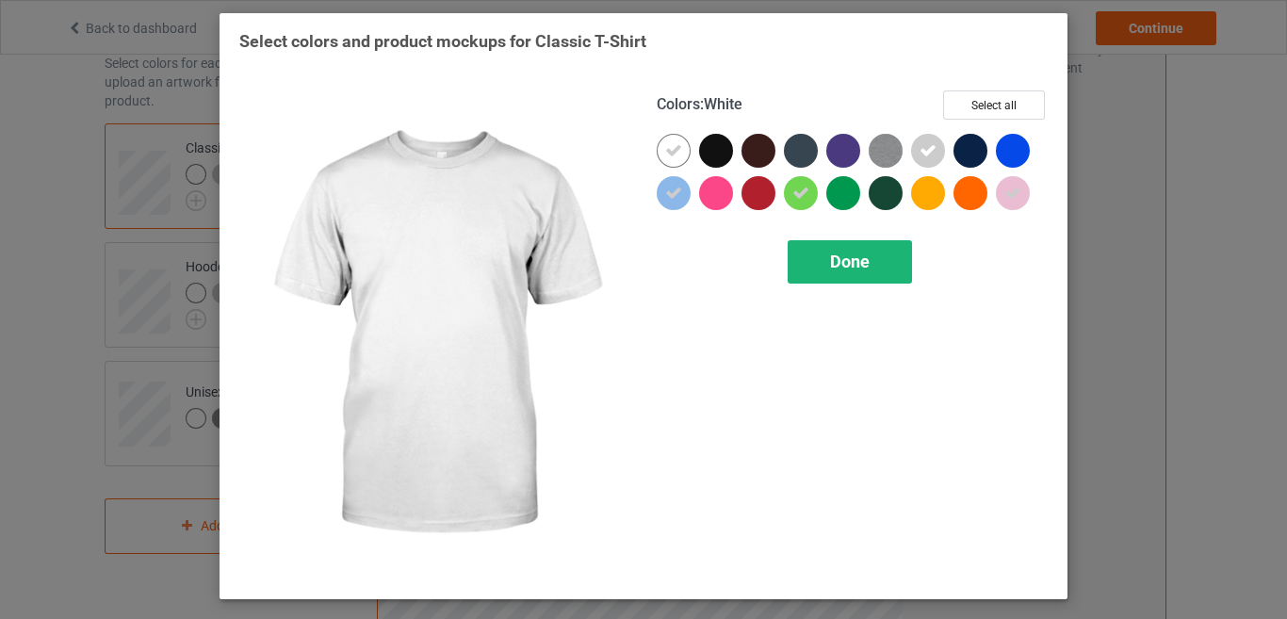
click at [895, 264] on div "Done" at bounding box center [849, 261] width 124 height 43
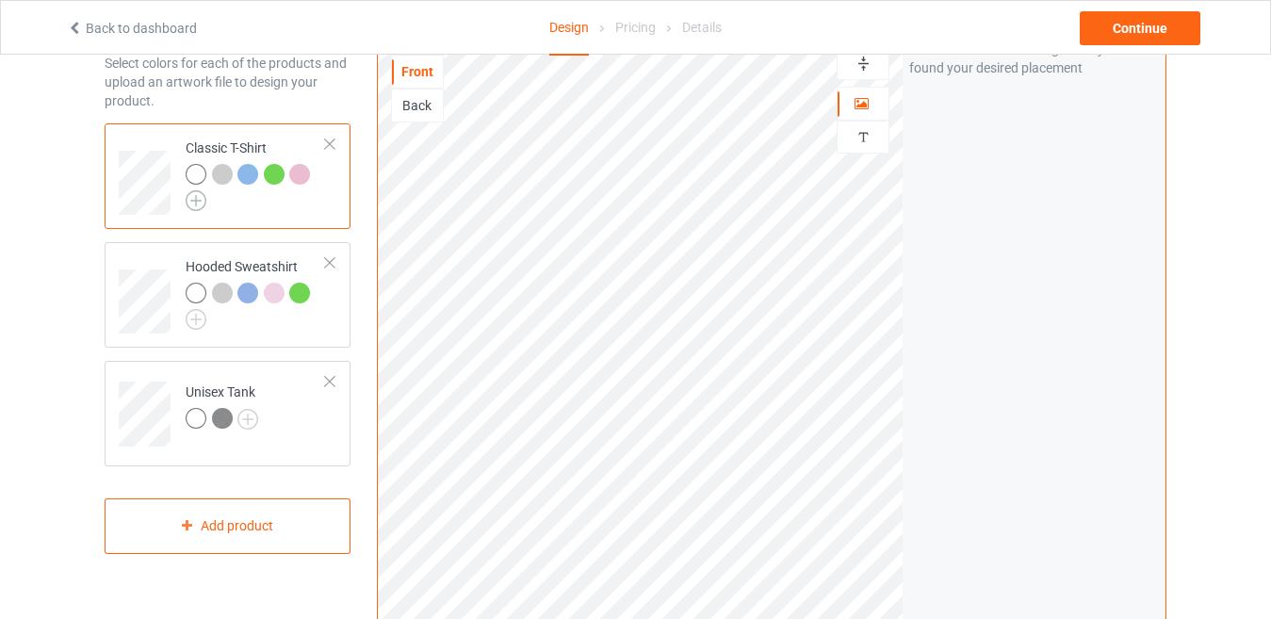
click at [194, 204] on img at bounding box center [196, 200] width 21 height 21
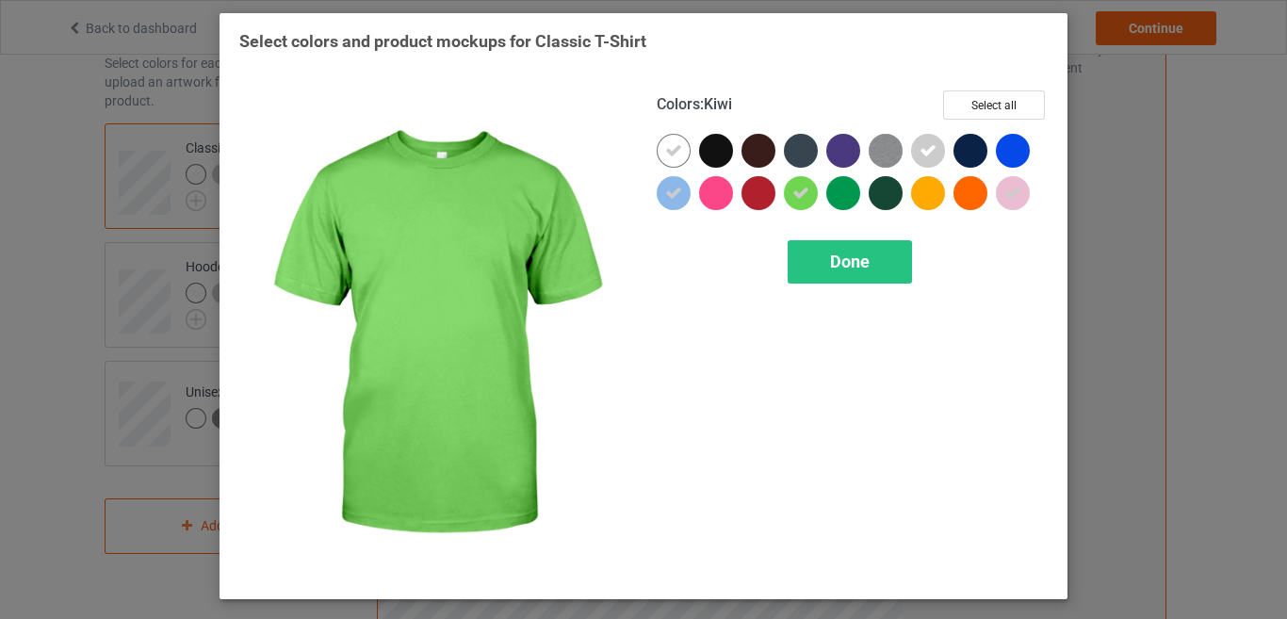
click at [806, 190] on icon at bounding box center [800, 193] width 17 height 17
click at [824, 245] on div "Done" at bounding box center [849, 261] width 124 height 43
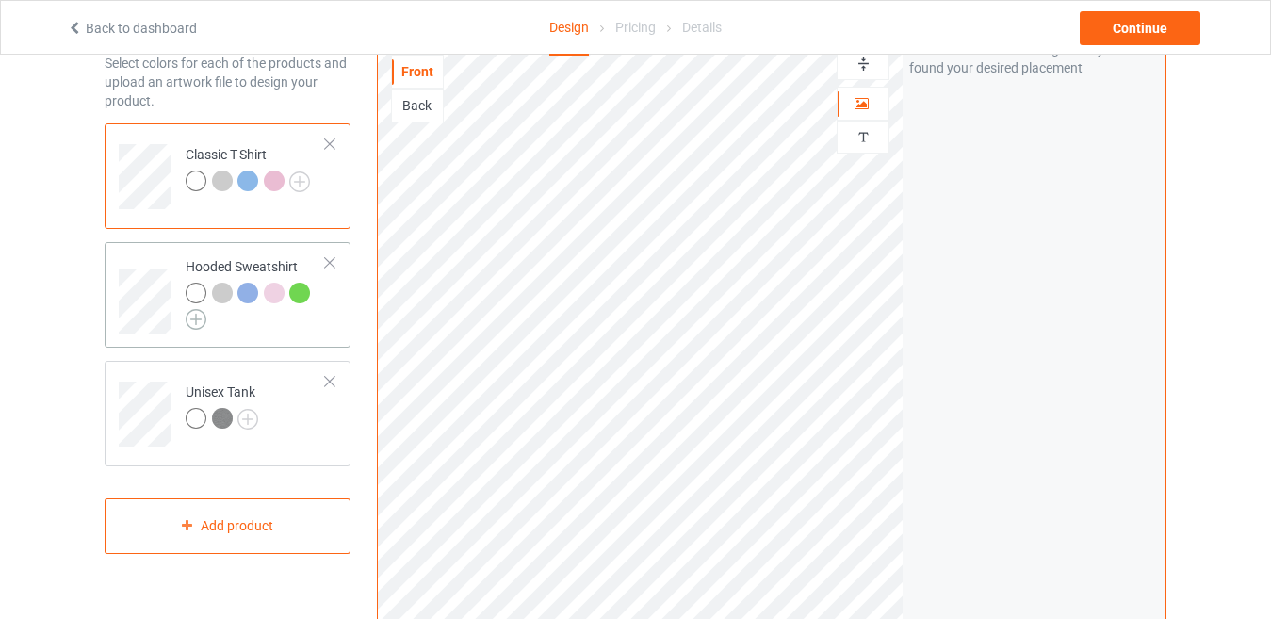
click at [192, 323] on img at bounding box center [196, 319] width 21 height 21
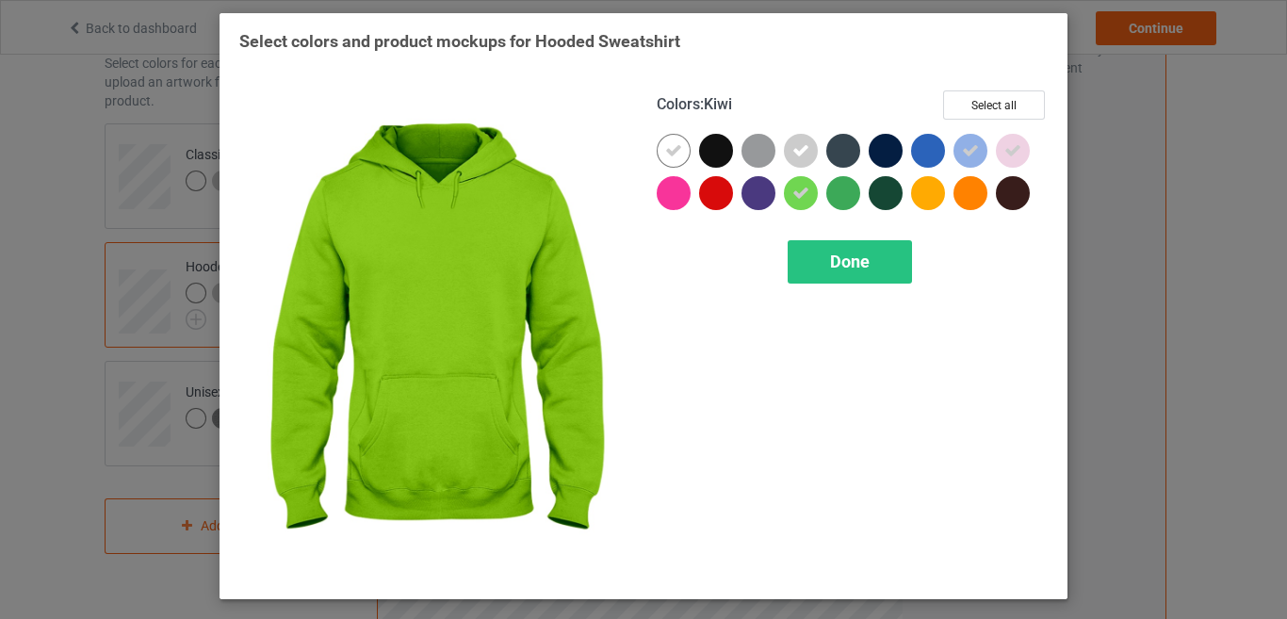
click at [797, 192] on icon at bounding box center [800, 193] width 17 height 17
click at [830, 255] on span "Done" at bounding box center [850, 261] width 40 height 20
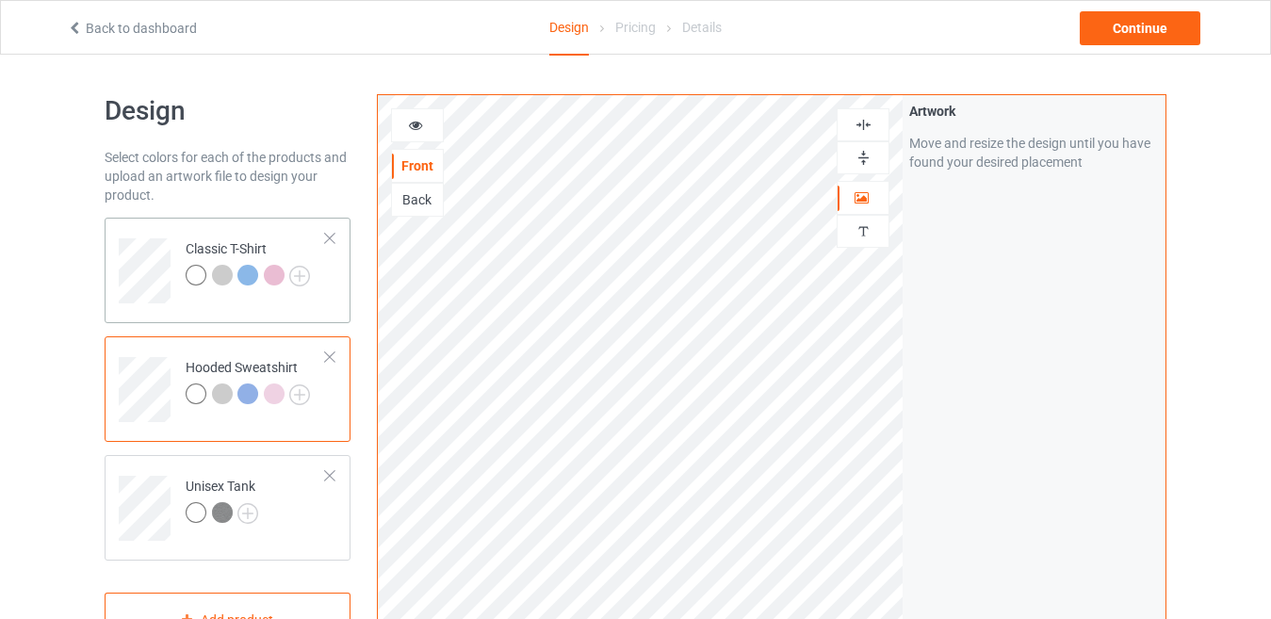
click at [320, 300] on td "Classic T-Shirt" at bounding box center [255, 264] width 161 height 78
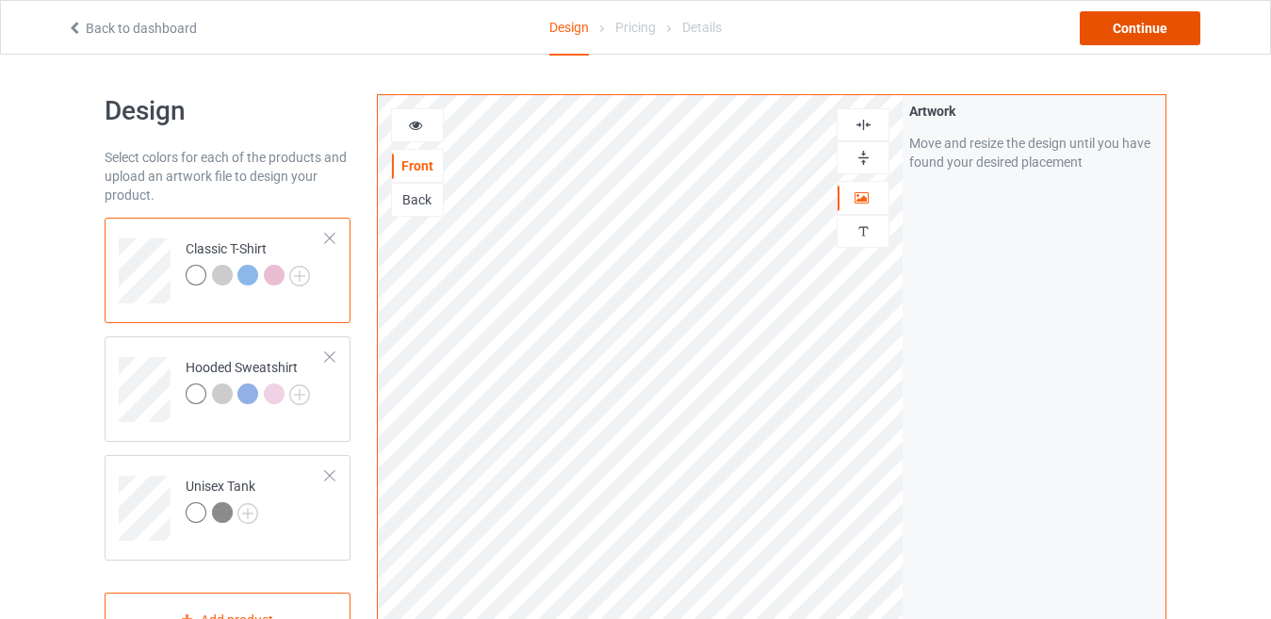
click at [1127, 41] on div "Continue" at bounding box center [1139, 28] width 121 height 34
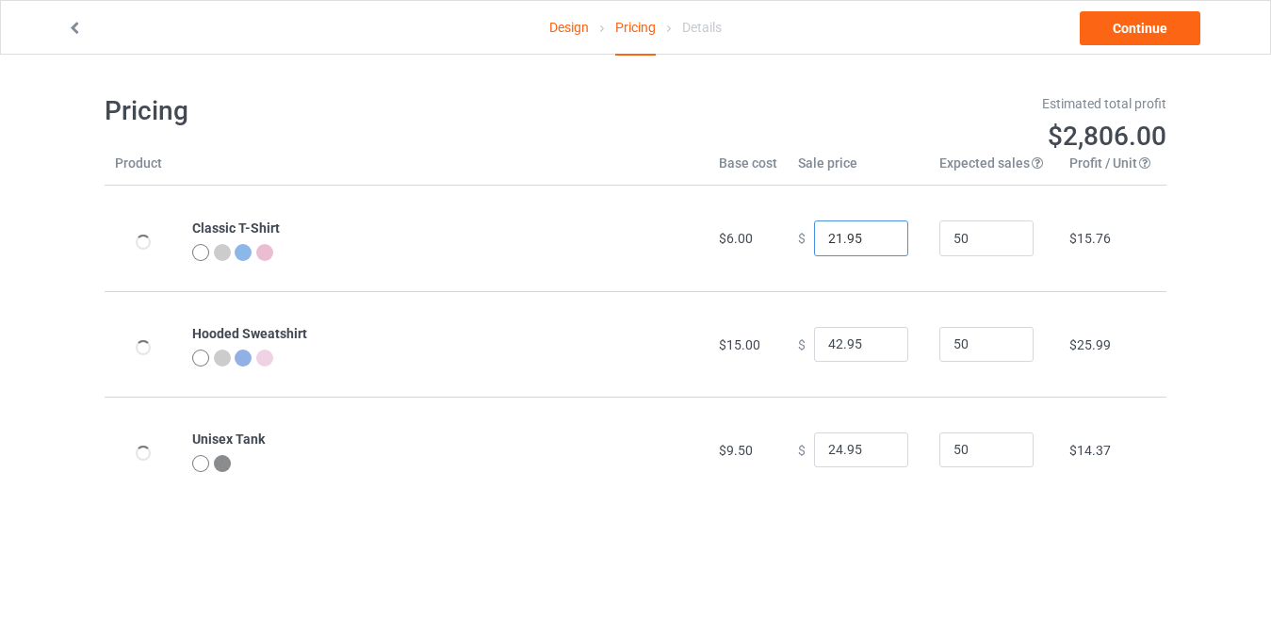
click at [876, 243] on input "21.95" at bounding box center [861, 238] width 94 height 36
click at [876, 243] on input "20.95" at bounding box center [861, 238] width 94 height 36
click at [876, 243] on input "19.95" at bounding box center [861, 238] width 94 height 36
click at [876, 243] on input "18.95" at bounding box center [861, 238] width 94 height 36
click at [876, 243] on input "17.95" at bounding box center [861, 238] width 94 height 36
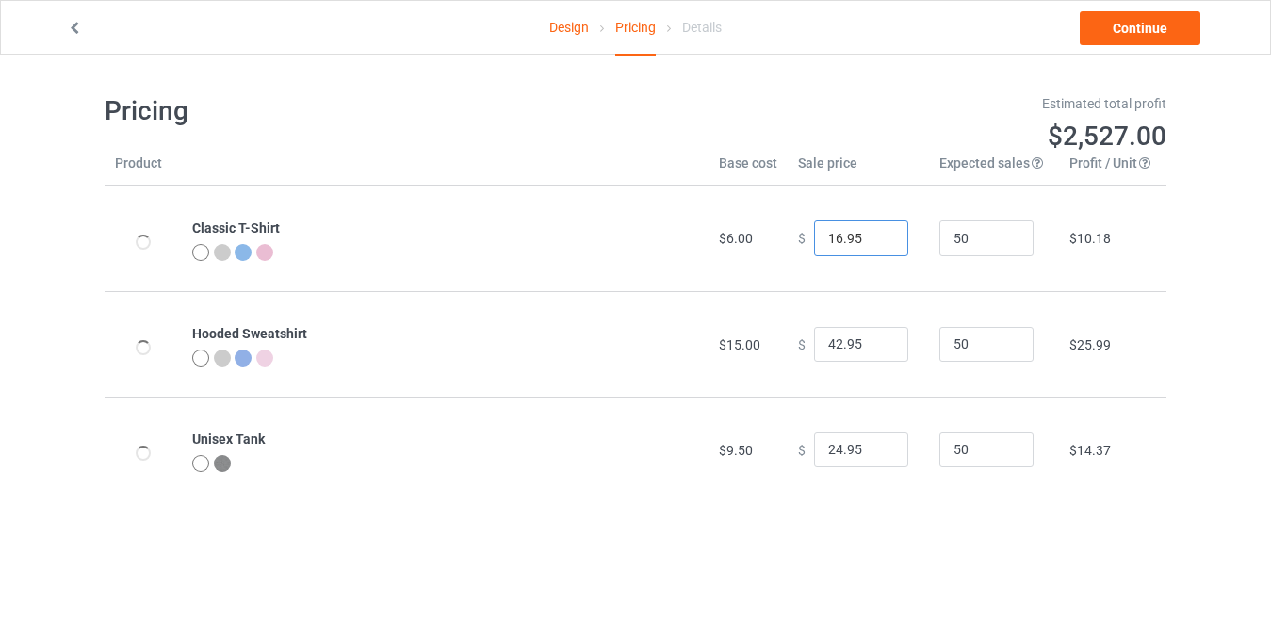
type input "16.95"
click at [876, 243] on input "16.95" at bounding box center [861, 238] width 94 height 36
click at [875, 351] on input "41.95" at bounding box center [861, 345] width 94 height 36
click at [875, 351] on input "40.95" at bounding box center [861, 345] width 94 height 36
click at [875, 351] on input "39.95" at bounding box center [861, 345] width 94 height 36
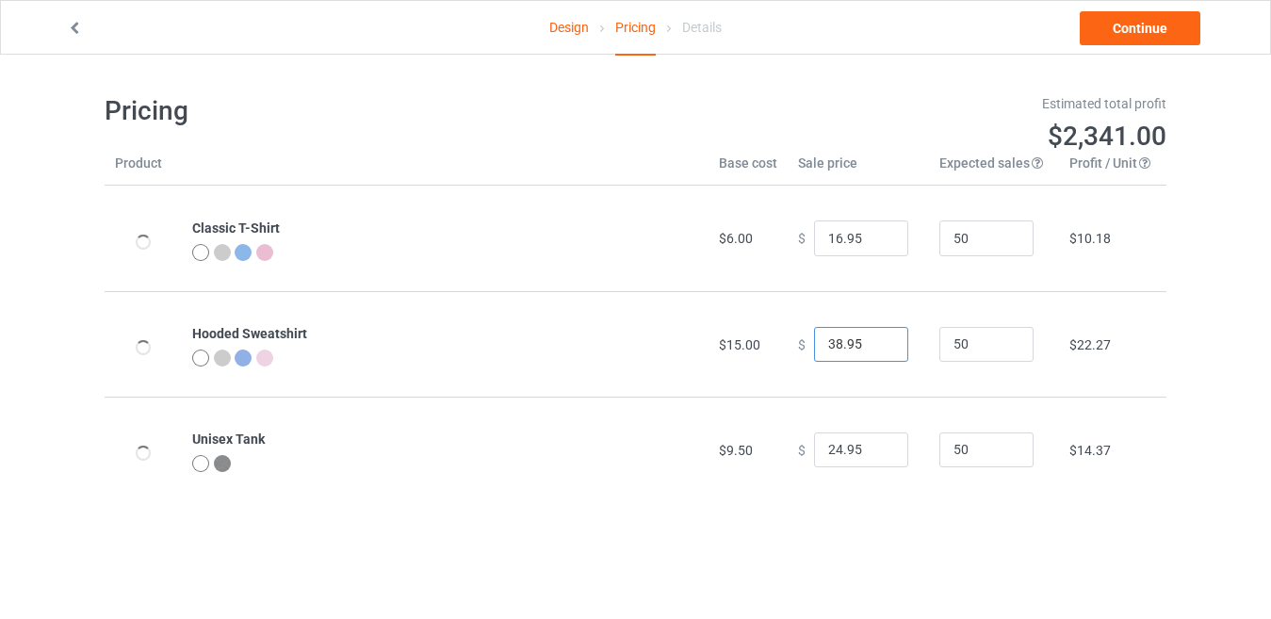
click at [875, 351] on input "38.95" at bounding box center [861, 345] width 94 height 36
click at [875, 351] on input "37.95" at bounding box center [861, 345] width 94 height 36
click at [875, 351] on input "36.95" at bounding box center [861, 345] width 94 height 36
click at [875, 351] on input "35.95" at bounding box center [861, 345] width 94 height 36
click at [875, 351] on input "34.95" at bounding box center [861, 345] width 94 height 36
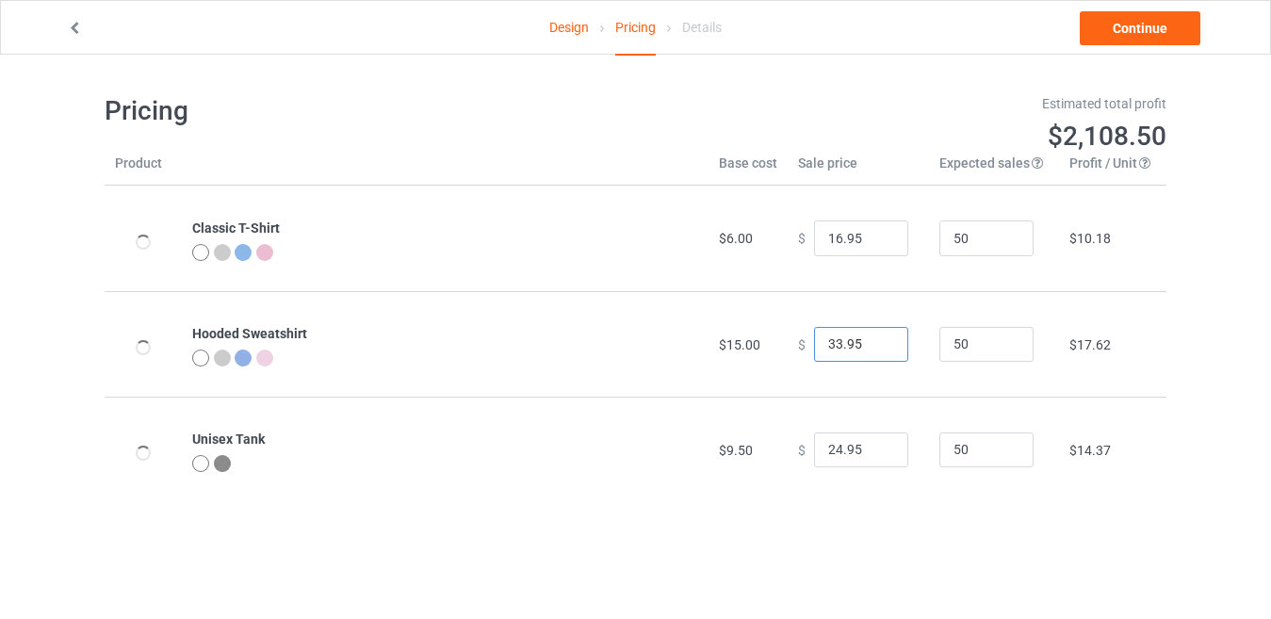
click at [875, 351] on input "33.95" at bounding box center [861, 345] width 94 height 36
click at [875, 351] on input "32.95" at bounding box center [861, 345] width 94 height 36
type input "31.95"
click at [875, 351] on input "31.95" at bounding box center [861, 345] width 94 height 36
click at [872, 455] on input "23.95" at bounding box center [861, 450] width 94 height 36
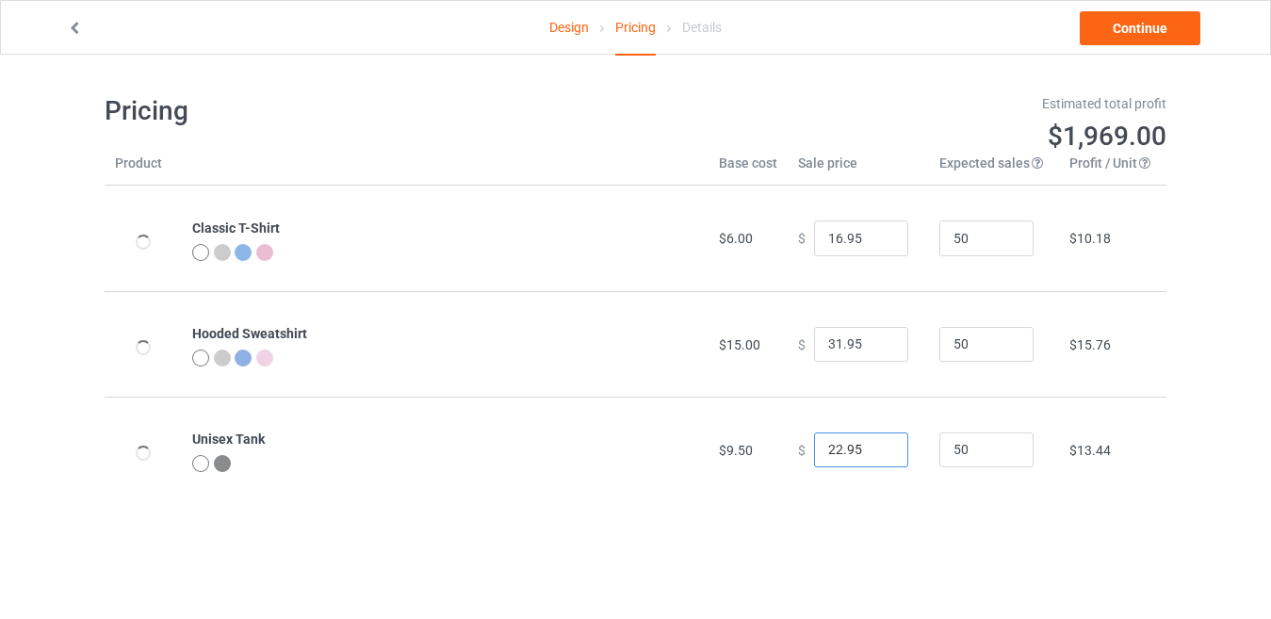
click at [872, 455] on input "22.95" at bounding box center [861, 450] width 94 height 36
click at [872, 455] on input "21.95" at bounding box center [861, 450] width 94 height 36
type input "20.95"
click at [872, 455] on input "20.95" at bounding box center [861, 450] width 94 height 36
click at [1101, 27] on link "Continue" at bounding box center [1139, 28] width 121 height 34
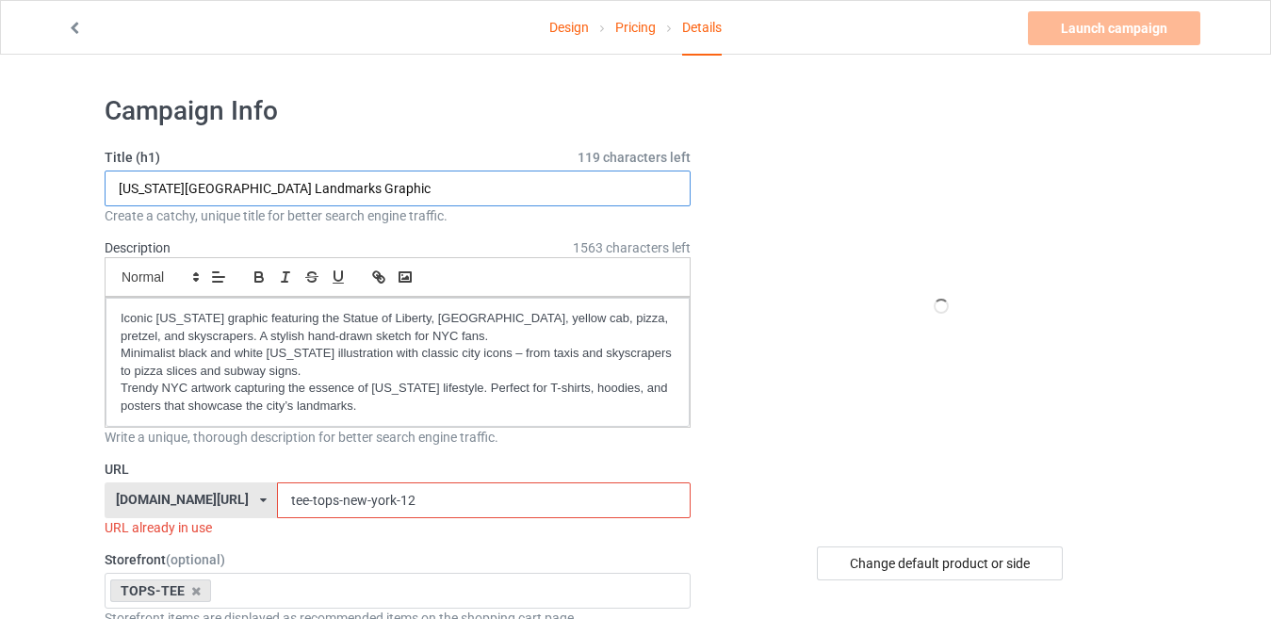
click at [333, 194] on input "[US_STATE][GEOGRAPHIC_DATA] Landmarks Graphic" at bounding box center [398, 188] width 586 height 36
click at [333, 189] on input "[US_STATE][GEOGRAPHIC_DATA] Landmarks Graphic" at bounding box center [398, 188] width 586 height 36
paste input "True Style"
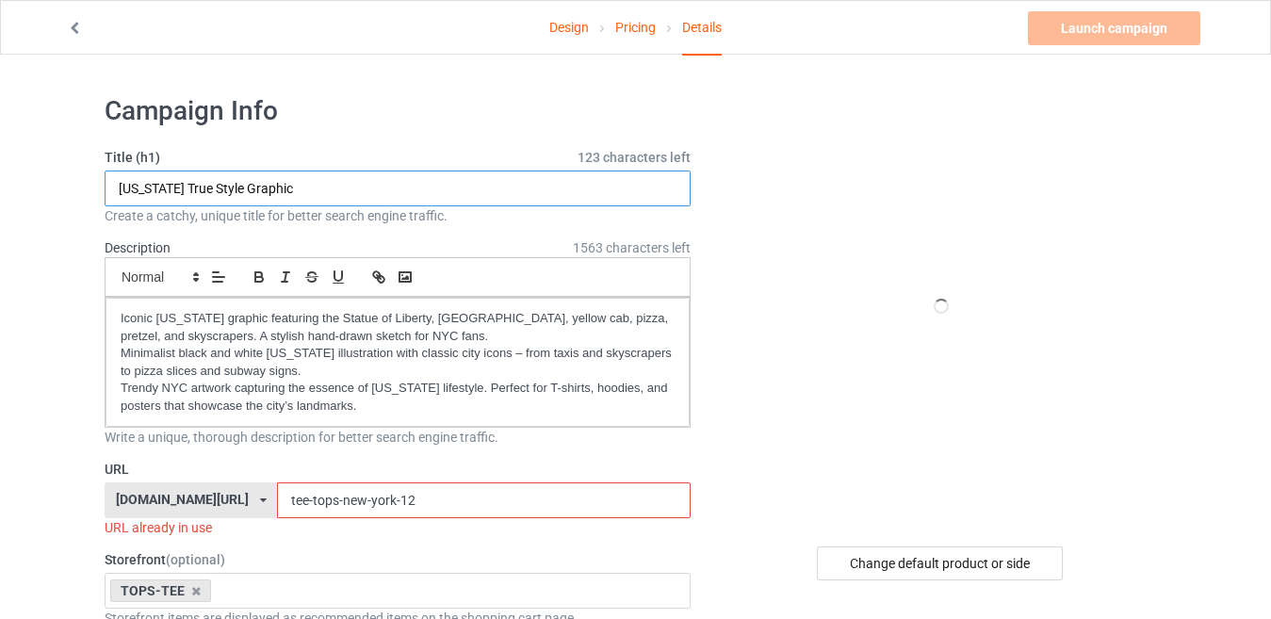
type input "[US_STATE] True Style Graphic"
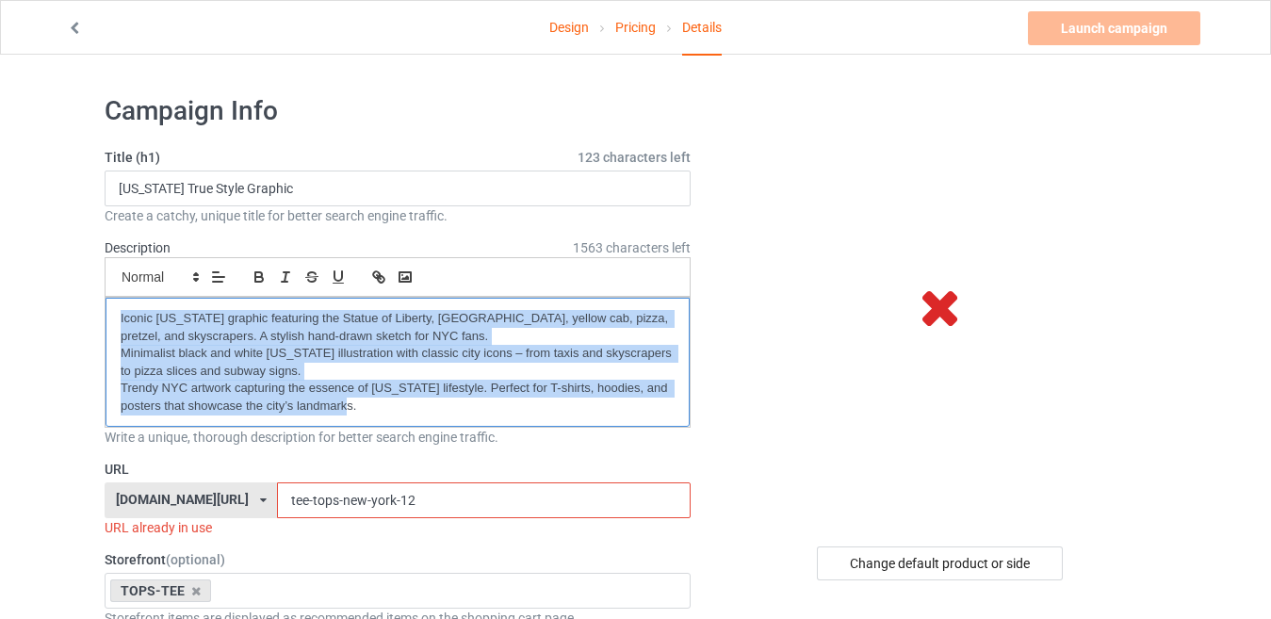
drag, startPoint x: 363, startPoint y: 408, endPoint x: 105, endPoint y: 318, distance: 272.2
click at [105, 318] on div "Iconic [US_STATE] graphic featuring the Statue of Liberty, [GEOGRAPHIC_DATA], y…" at bounding box center [397, 362] width 584 height 129
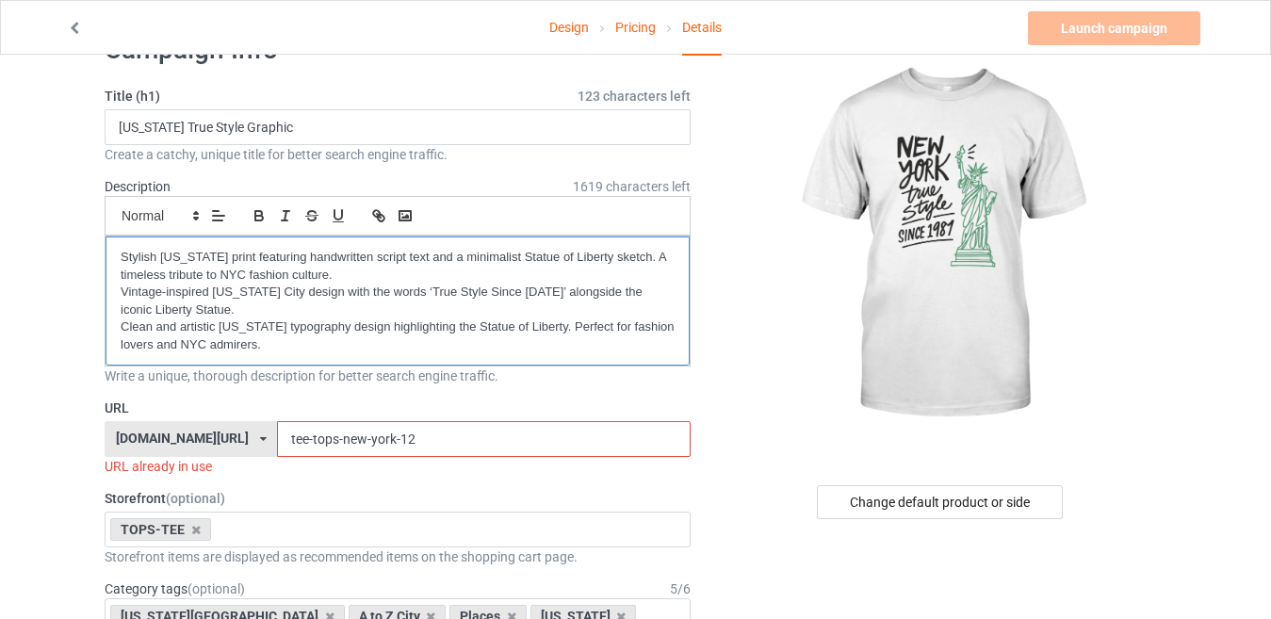
scroll to position [94, 0]
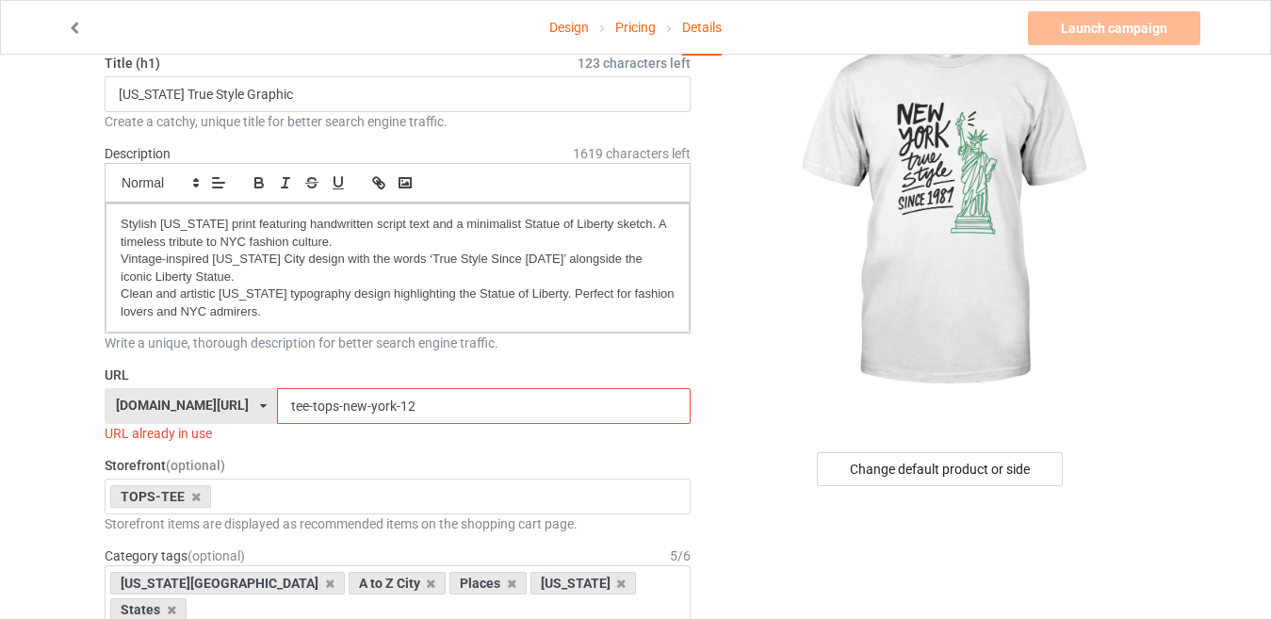
click at [396, 406] on input "tee-tops-new-york-12" at bounding box center [483, 406] width 413 height 36
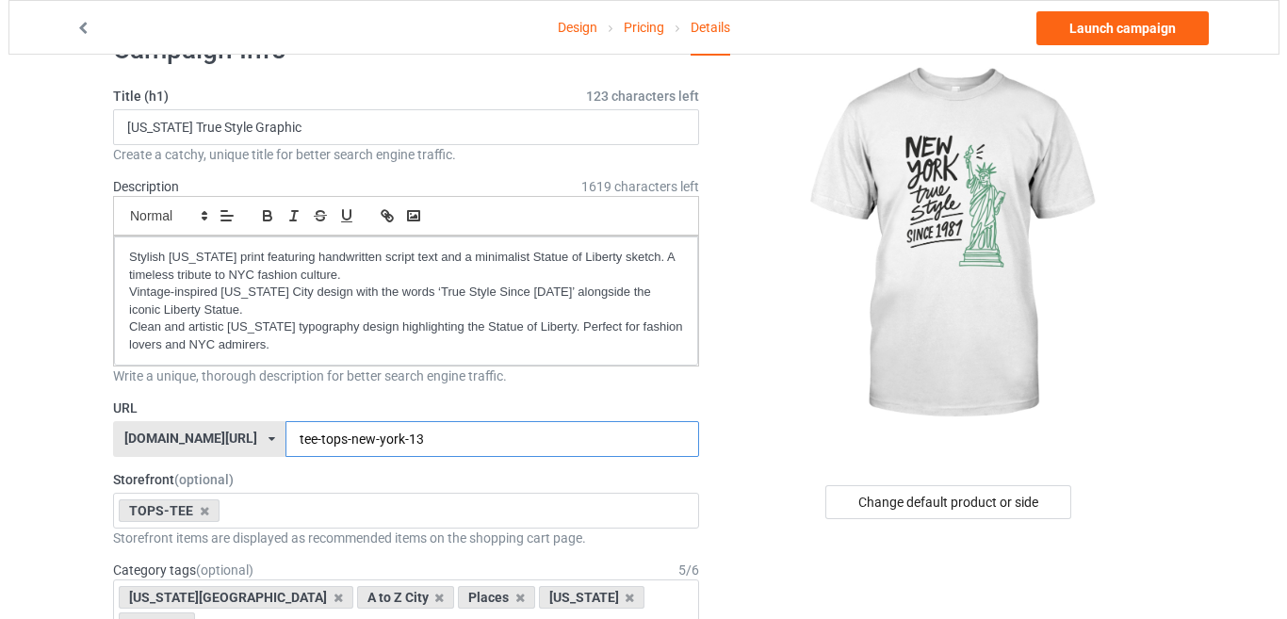
scroll to position [0, 0]
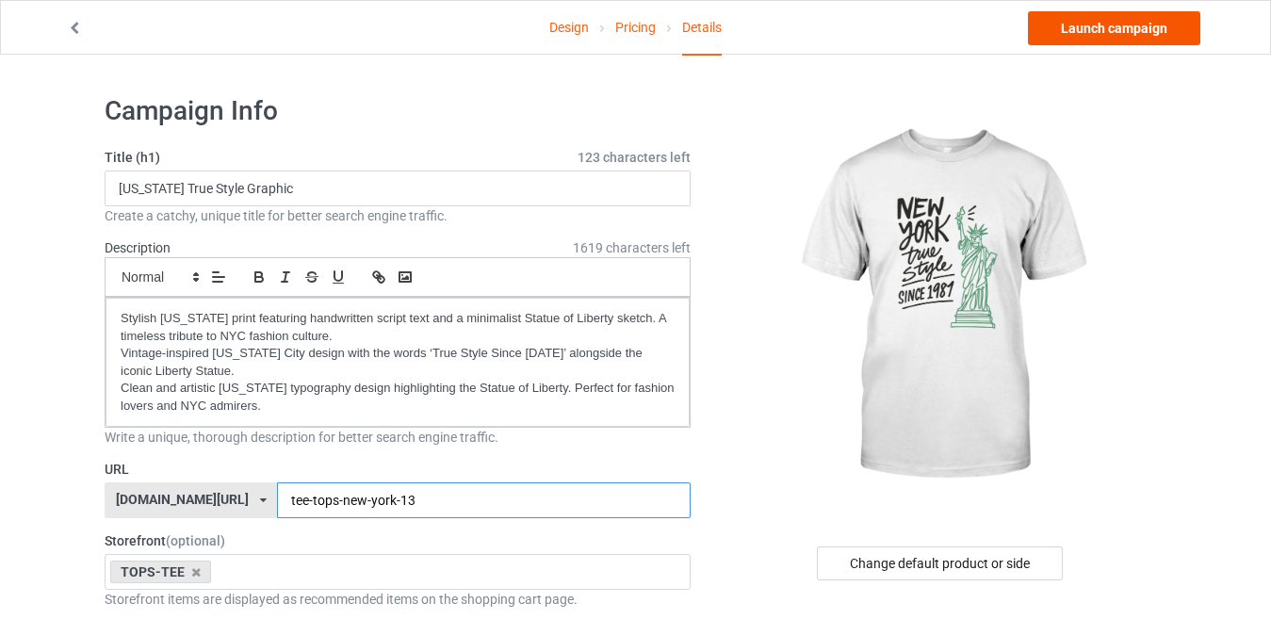
type input "tee-tops-new-york-13"
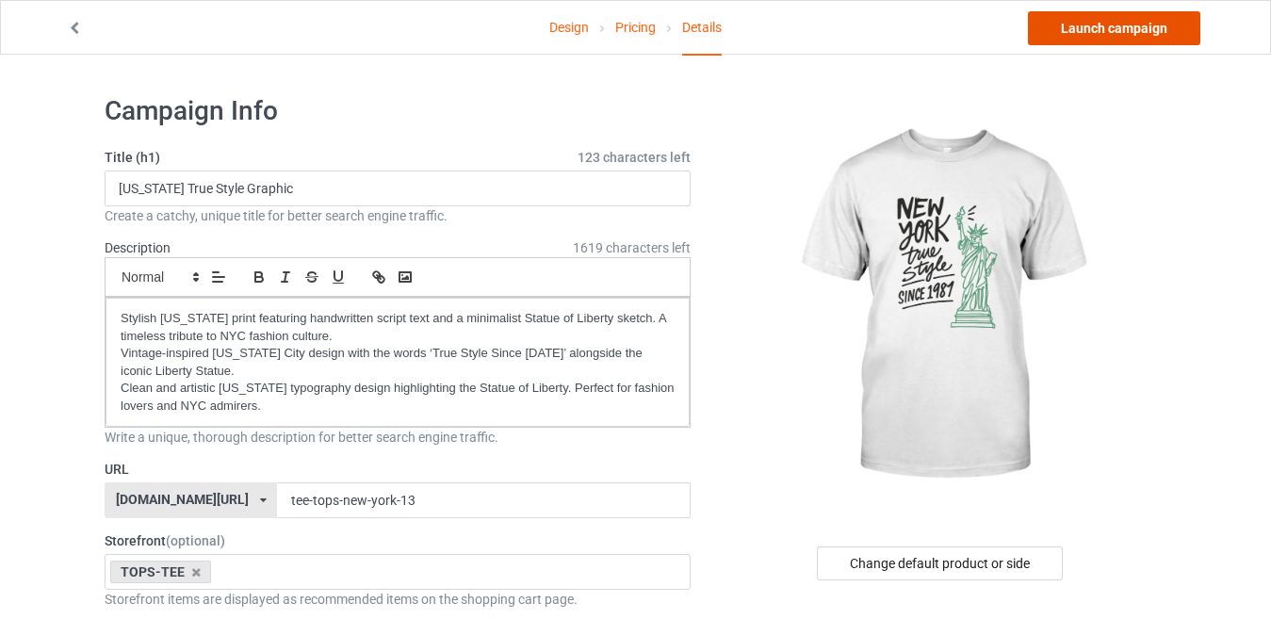
click at [1152, 29] on link "Launch campaign" at bounding box center [1114, 28] width 172 height 34
